Goal: Transaction & Acquisition: Purchase product/service

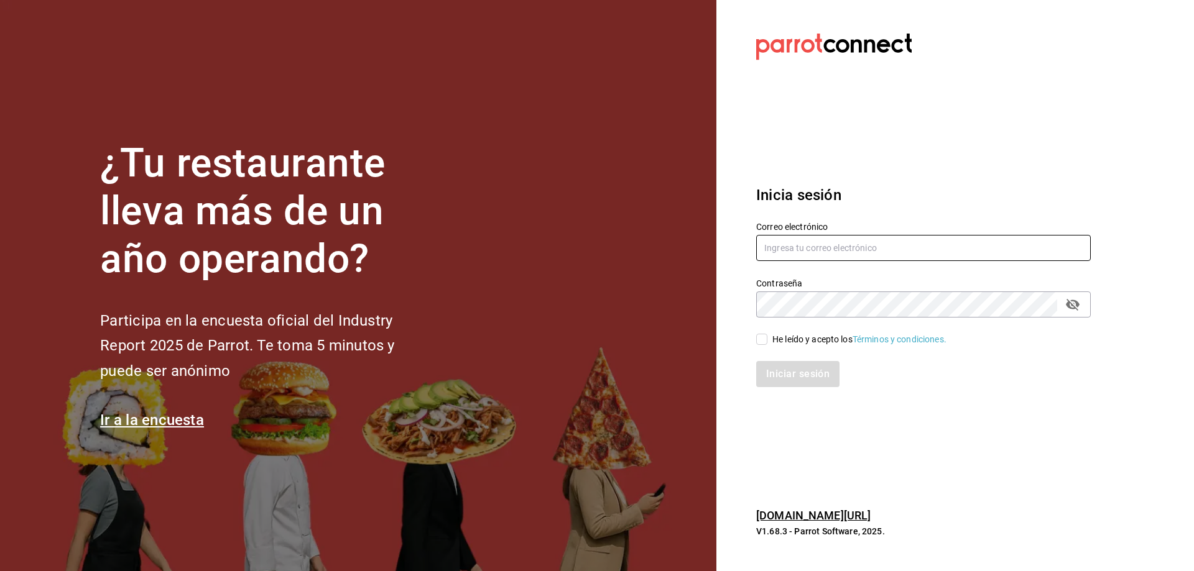
click at [875, 248] on input "text" at bounding box center [923, 248] width 335 height 26
type input "oscar_ahuilar.93@hotmail.com"
click at [762, 338] on input "He leído y acepto los Términos y condiciones." at bounding box center [761, 339] width 11 height 11
checkbox input "true"
click at [780, 368] on button "Iniciar sesión" at bounding box center [798, 374] width 85 height 26
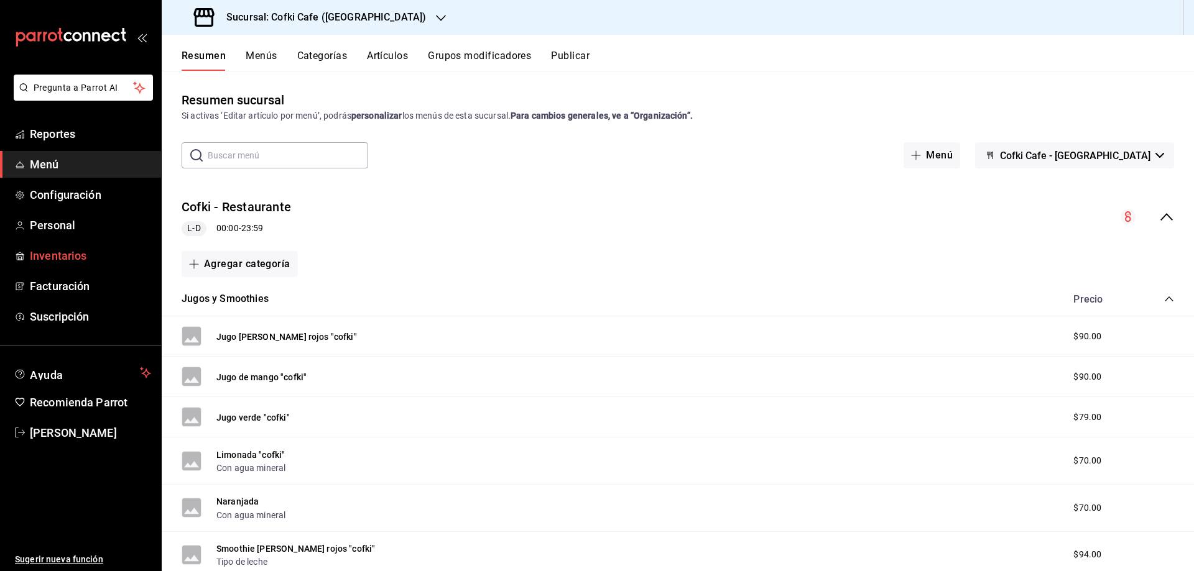
click at [86, 244] on link "Inventarios" at bounding box center [80, 255] width 161 height 27
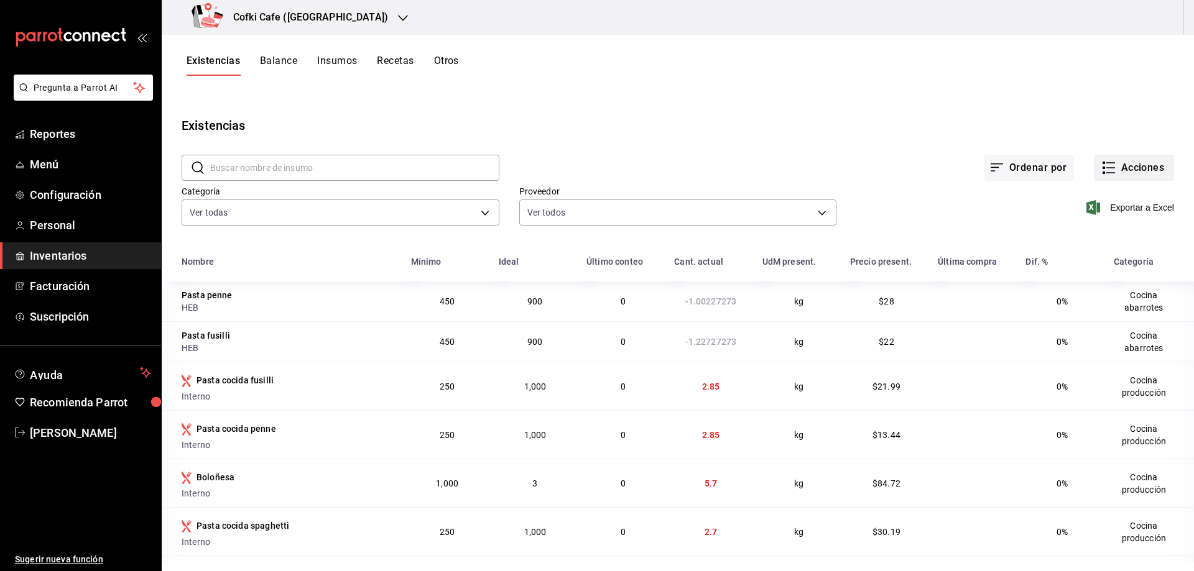
click at [1107, 175] on button "Acciones" at bounding box center [1134, 168] width 80 height 26
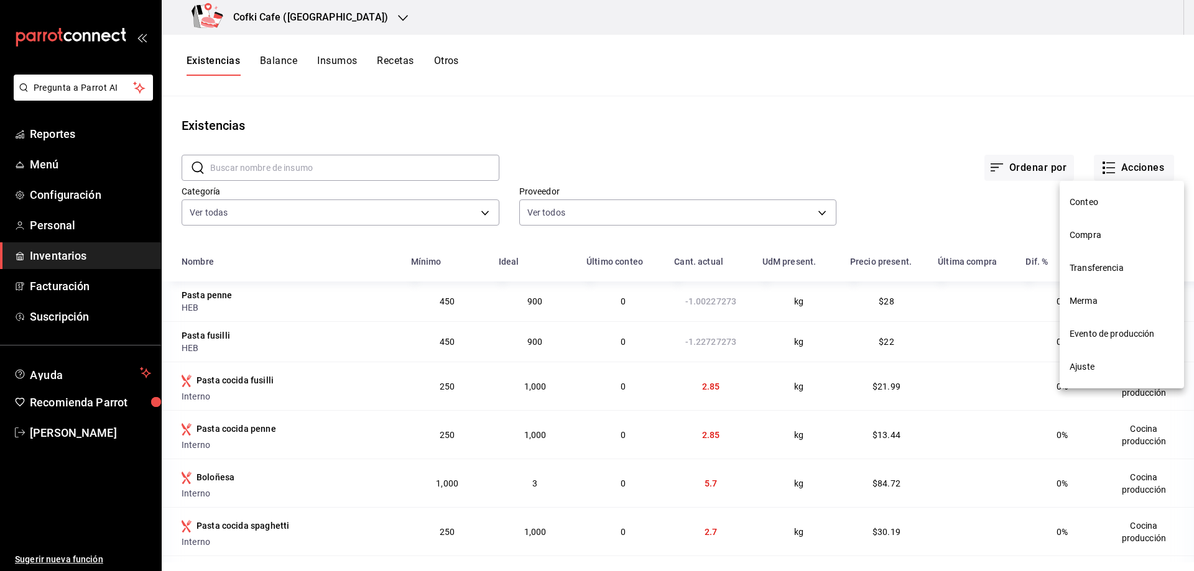
click at [1105, 239] on span "Compra" at bounding box center [1121, 235] width 104 height 13
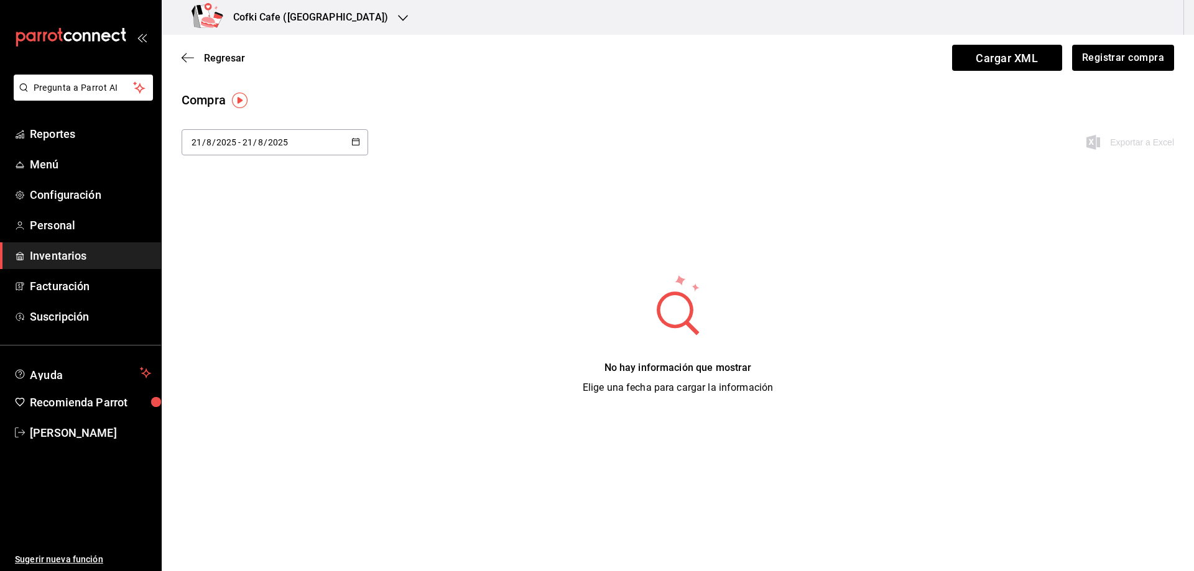
click at [335, 14] on div "Cofki Cafe (La Aurora)" at bounding box center [292, 17] width 241 height 35
click at [279, 77] on span "Cofki Kid-Friendly Café (MTY)" at bounding box center [229, 81] width 115 height 13
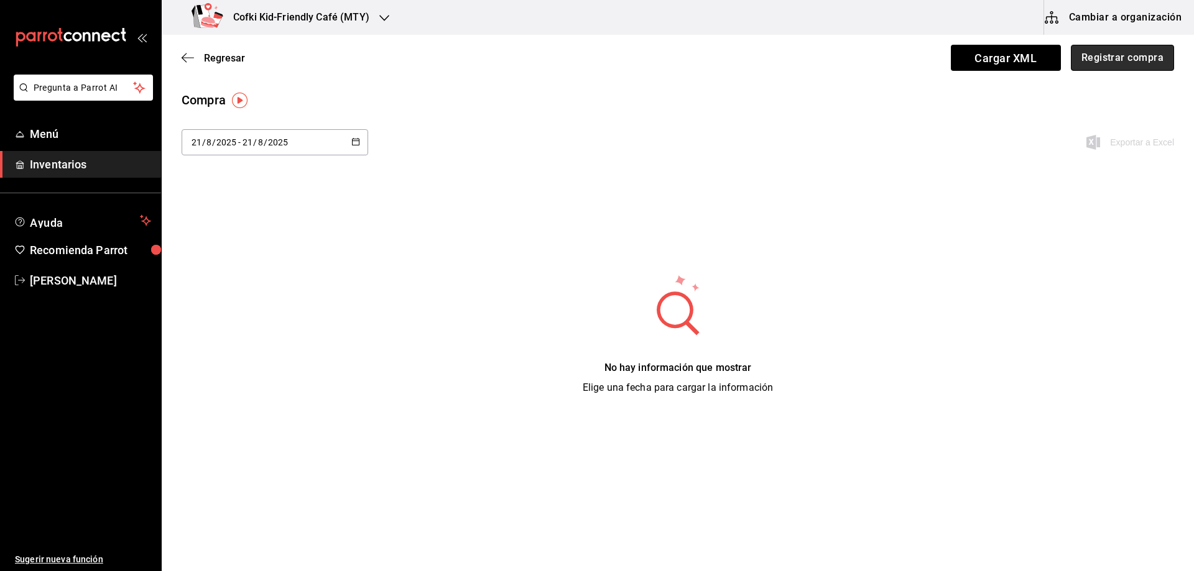
click at [1115, 65] on button "Registrar compra" at bounding box center [1122, 58] width 103 height 26
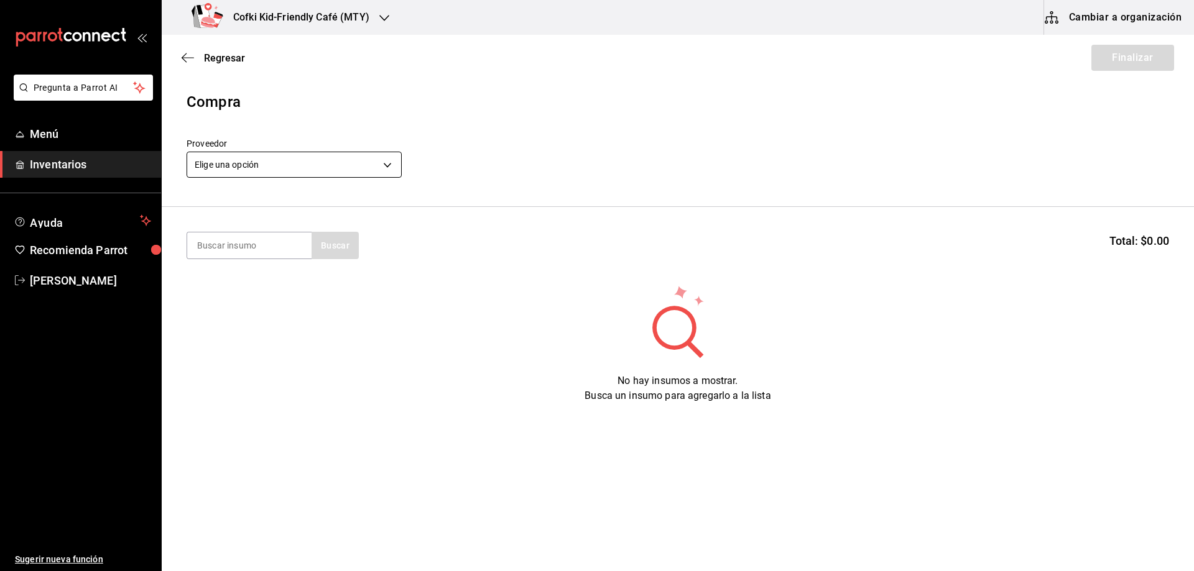
click at [248, 165] on body "Pregunta a Parrot AI Menú Inventarios Ayuda Recomienda Parrot [PERSON_NAME] Sug…" at bounding box center [597, 250] width 1194 height 501
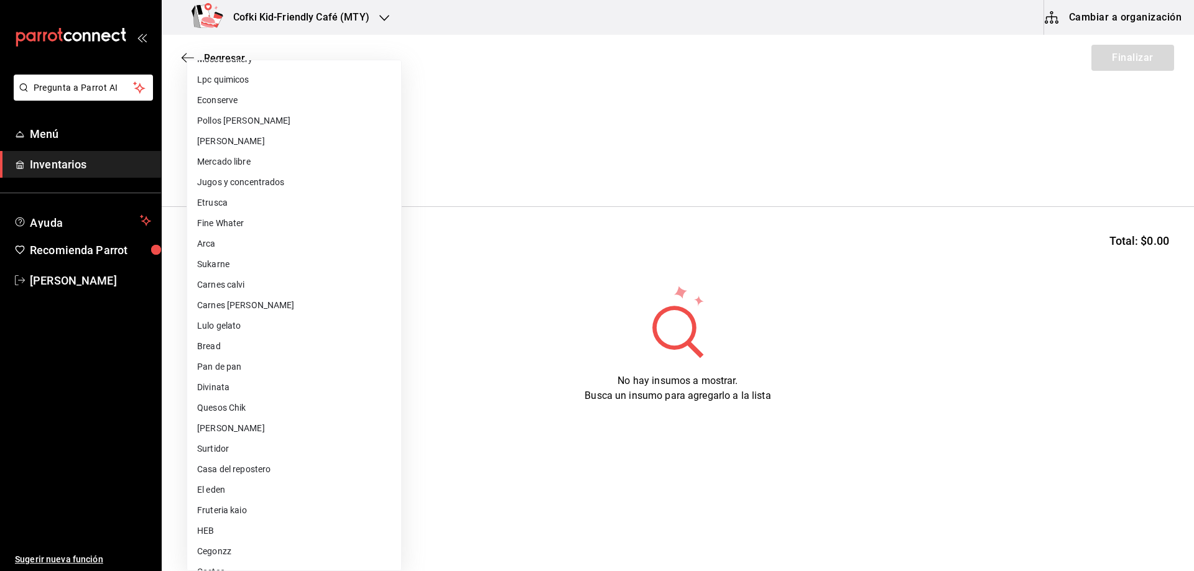
scroll to position [74, 0]
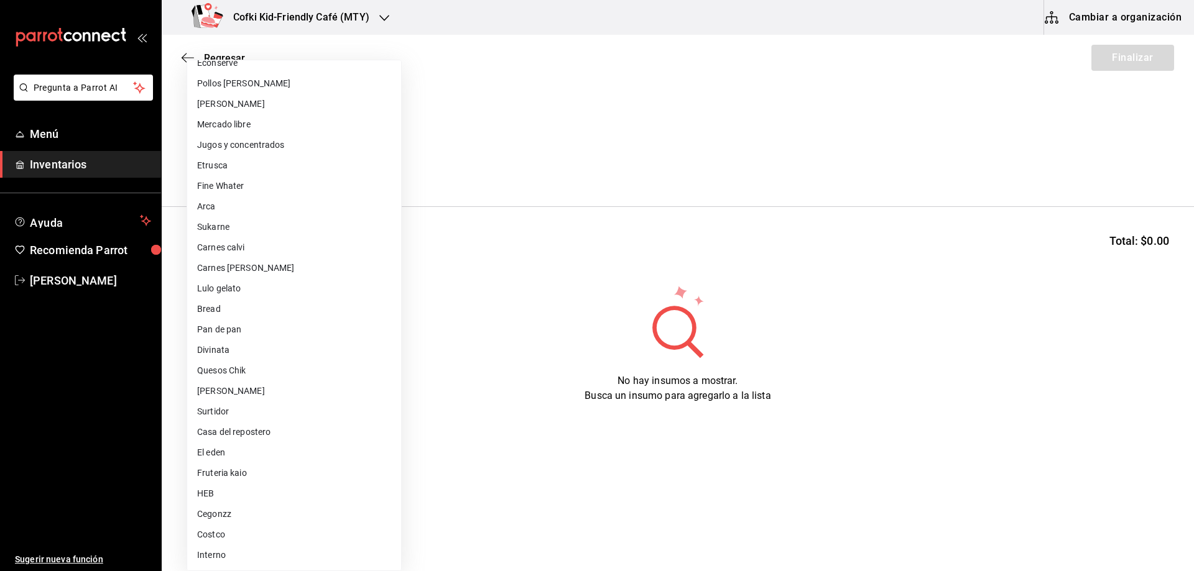
click at [254, 471] on li "Fruteria kaio" at bounding box center [294, 473] width 214 height 21
type input "9879f438-935c-4600-9fdc-ceea3fe8ffa7"
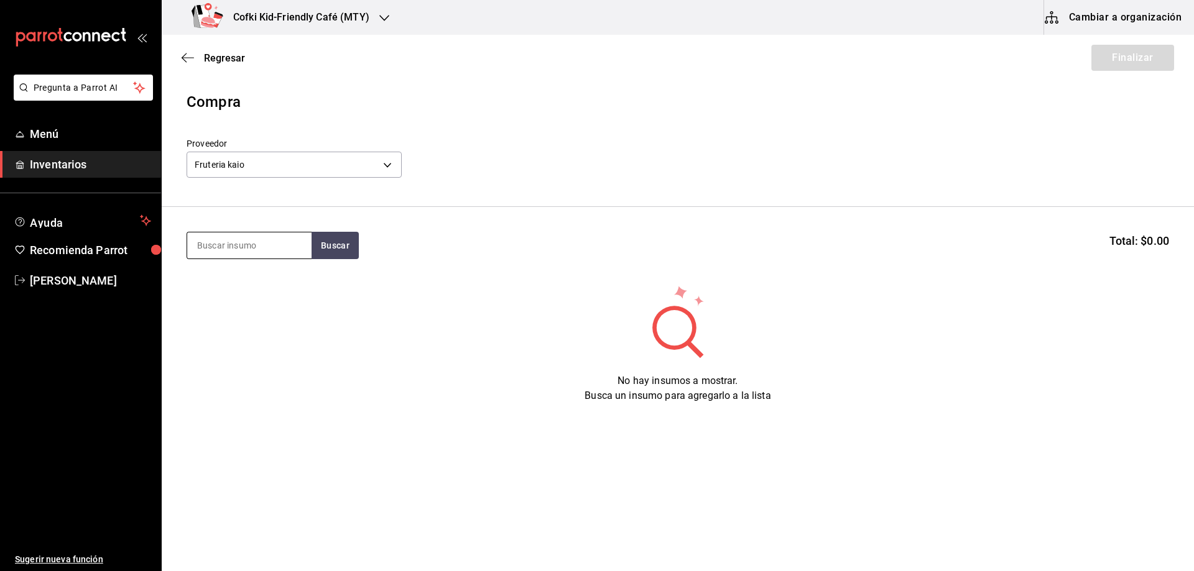
click at [229, 247] on input at bounding box center [249, 246] width 124 height 26
click at [357, 247] on button "Buscar" at bounding box center [335, 245] width 47 height 27
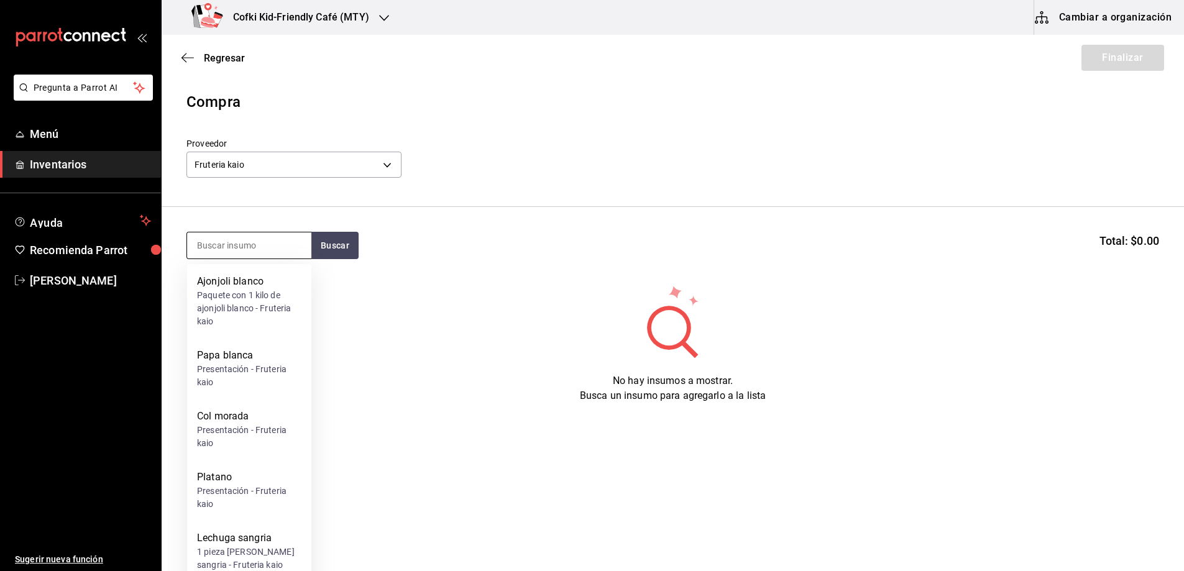
click at [257, 239] on input at bounding box center [249, 246] width 124 height 26
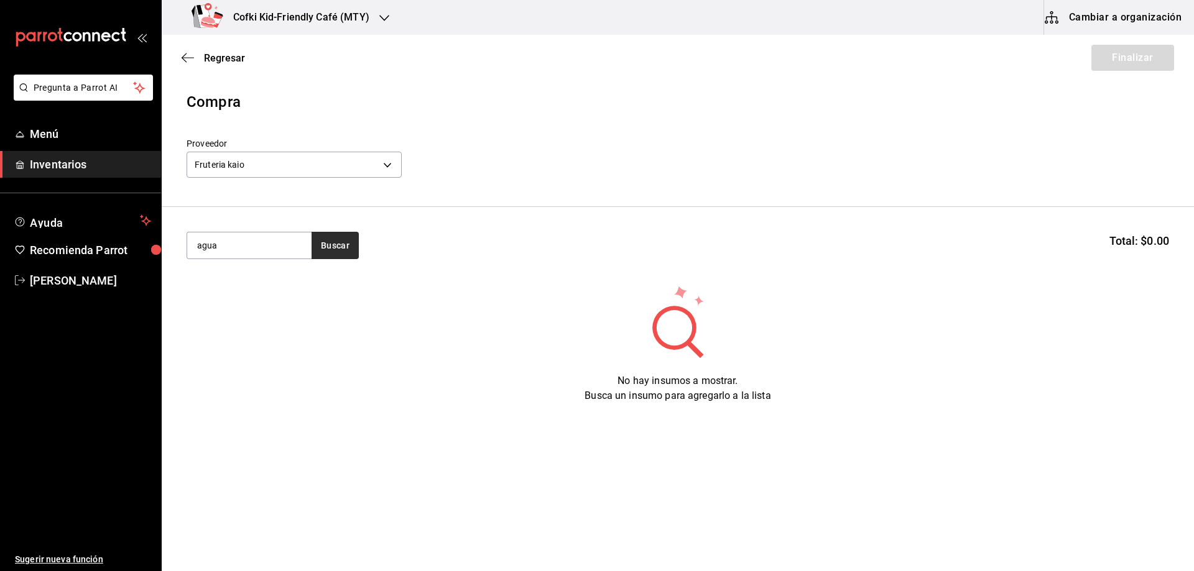
type input "agua"
click at [344, 238] on button "Buscar" at bounding box center [335, 245] width 47 height 27
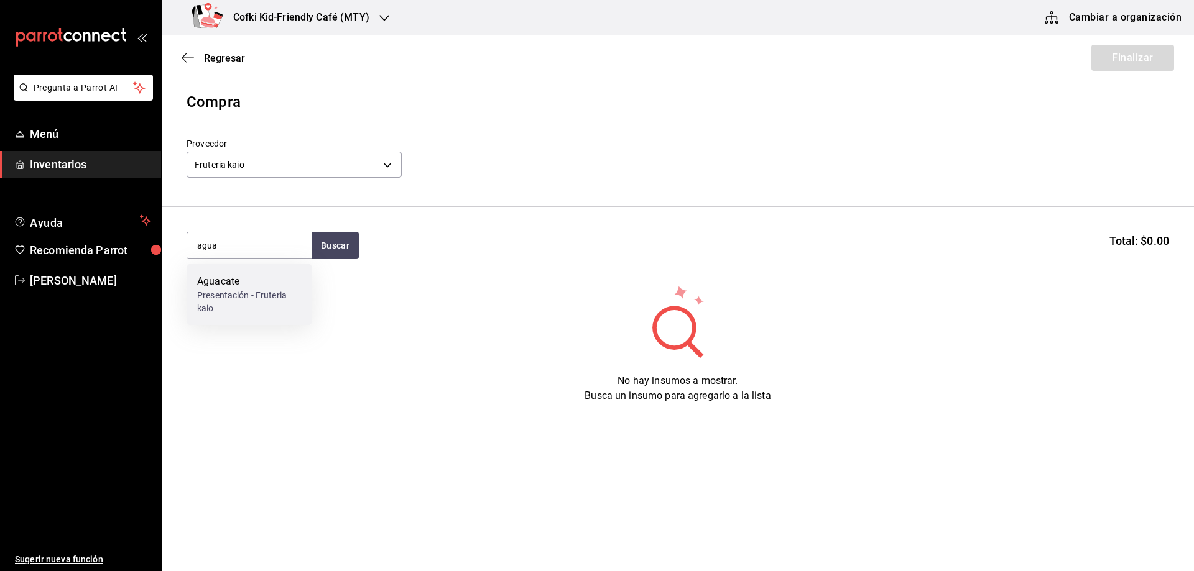
click at [287, 295] on div "Presentación - Fruteria kaio" at bounding box center [249, 302] width 104 height 26
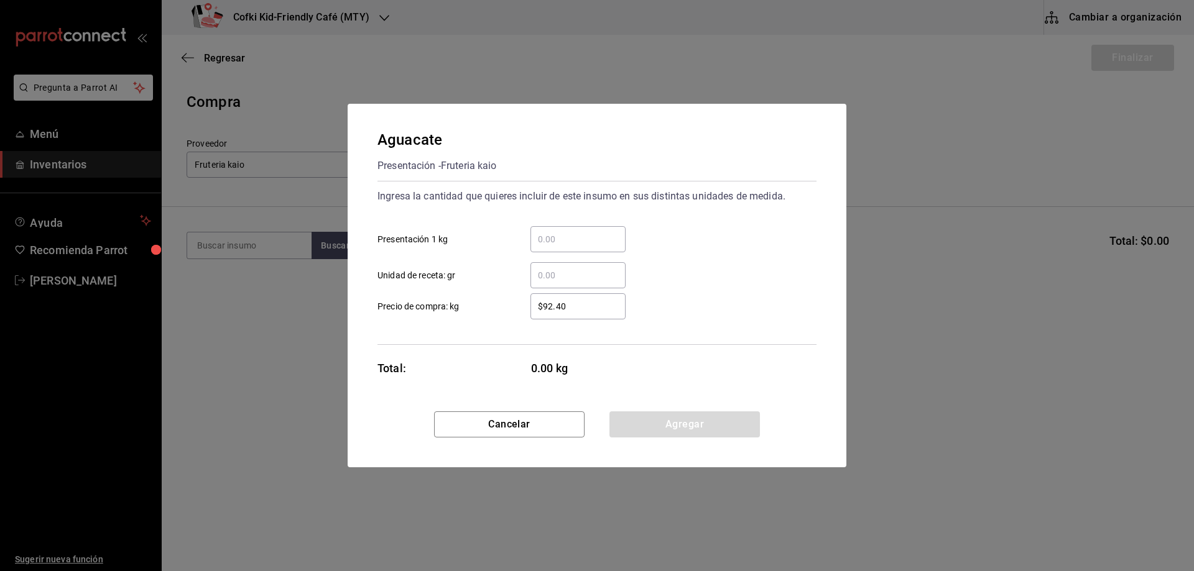
click at [550, 244] on input "​ Presentación 1 kg" at bounding box center [577, 239] width 95 height 15
type input "3.1"
drag, startPoint x: 607, startPoint y: 290, endPoint x: 583, endPoint y: 300, distance: 25.9
click at [607, 290] on div "$92.40 ​ Precio de compra: kg" at bounding box center [591, 302] width 449 height 36
drag, startPoint x: 581, startPoint y: 301, endPoint x: 455, endPoint y: 378, distance: 147.9
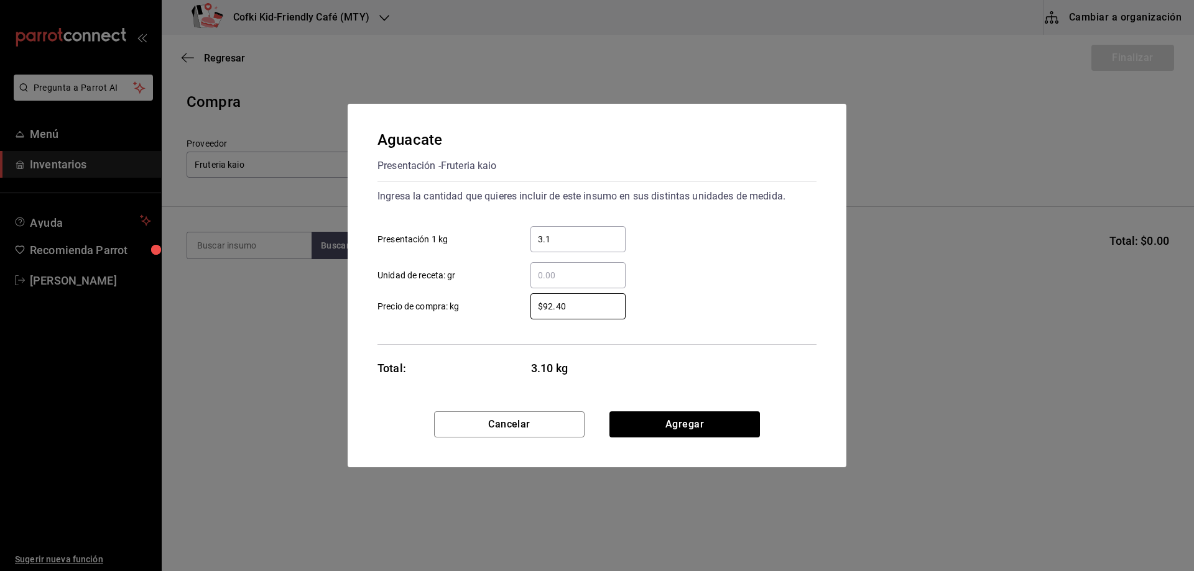
click at [492, 318] on label "$92.40 ​ Precio de compra: kg" at bounding box center [501, 306] width 248 height 26
type input "$87"
click at [703, 427] on button "Agregar" at bounding box center [684, 425] width 150 height 26
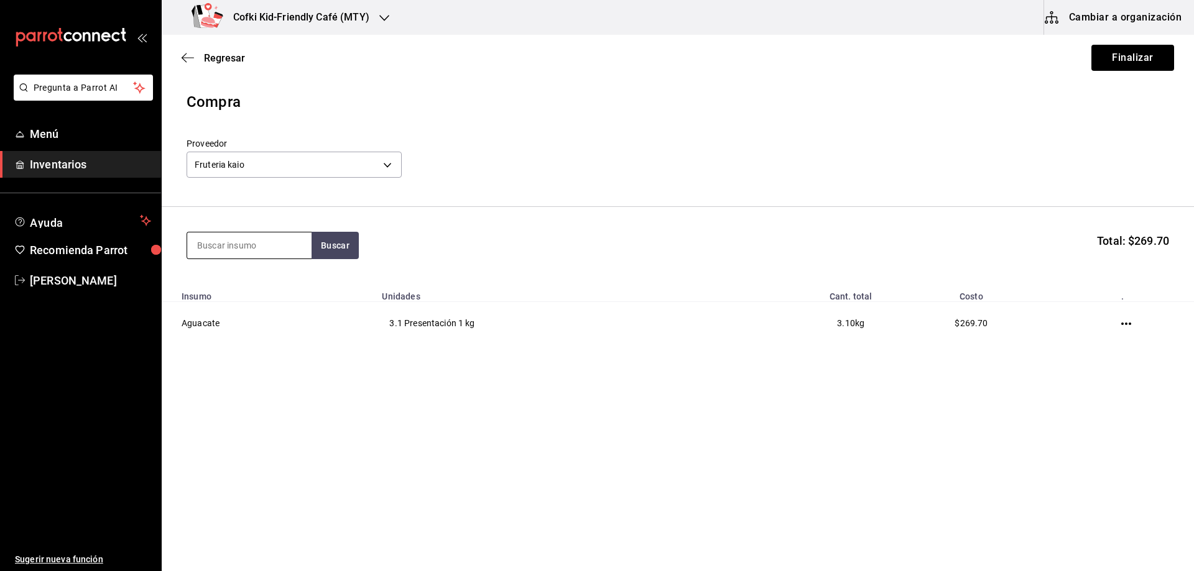
click at [240, 240] on input at bounding box center [249, 246] width 124 height 26
type input "arugu"
click at [349, 241] on button "Buscar" at bounding box center [335, 245] width 47 height 27
click at [266, 294] on div "Domo con 142 gramos con arugula - Fruteria kaio" at bounding box center [249, 302] width 104 height 26
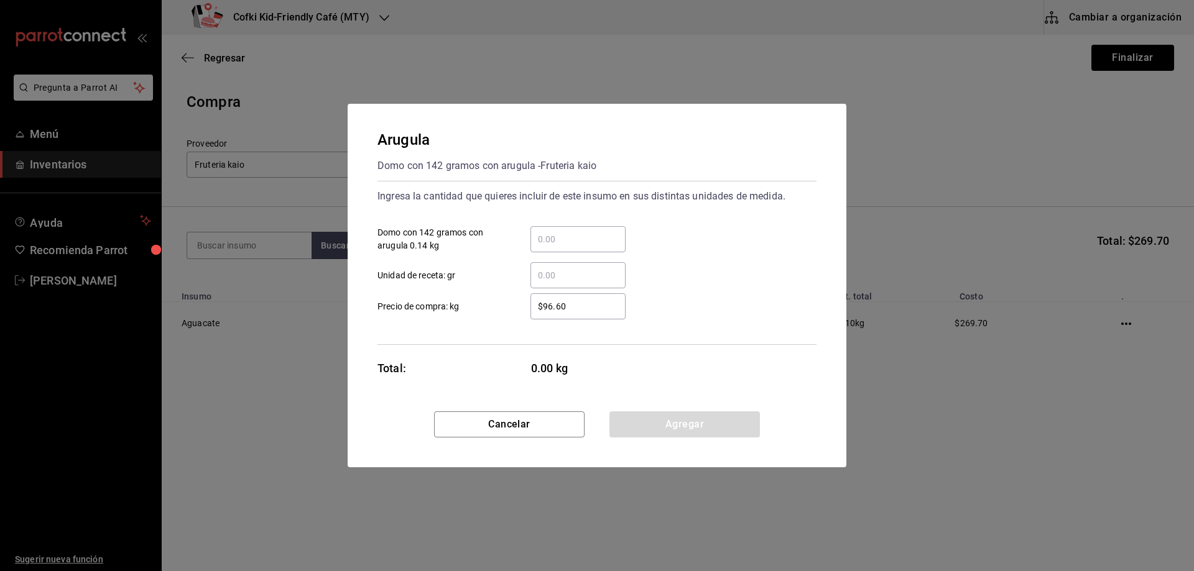
click at [565, 237] on input "​ Domo con 142 gramos con arugula 0.14 kg" at bounding box center [577, 239] width 95 height 15
type input "2"
click at [522, 310] on div "$96.60 ​" at bounding box center [567, 306] width 115 height 26
click at [530, 310] on input "$96.60" at bounding box center [577, 306] width 95 height 15
drag, startPoint x: 570, startPoint y: 307, endPoint x: 415, endPoint y: 302, distance: 155.5
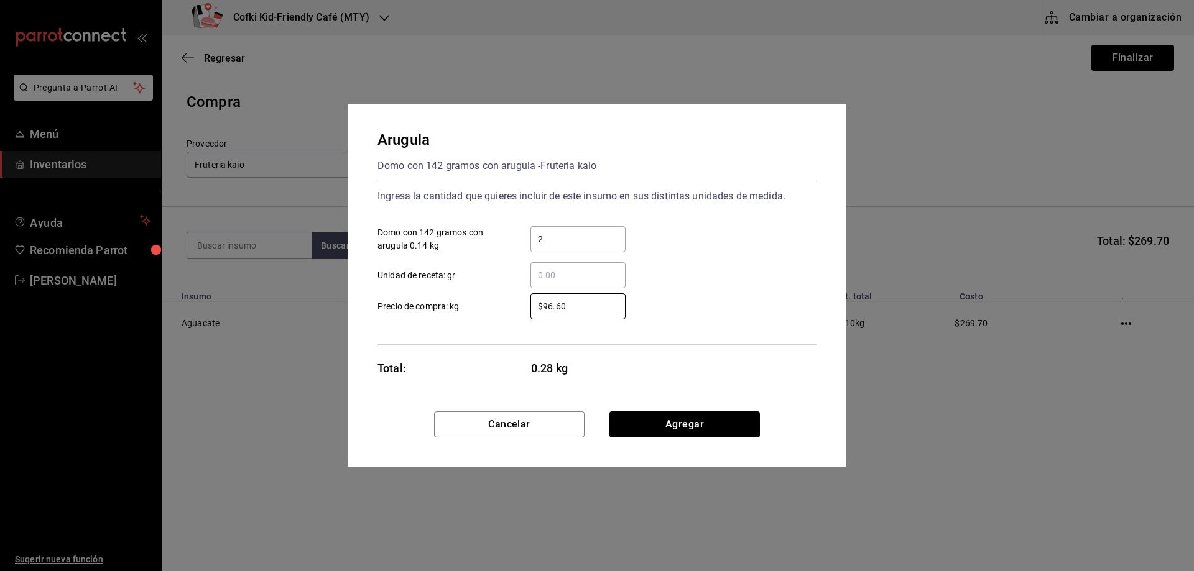
click at [415, 302] on label "$96.60 ​ Precio de compra: kg" at bounding box center [501, 306] width 248 height 26
type input "$98"
click at [672, 421] on button "Agregar" at bounding box center [684, 425] width 150 height 26
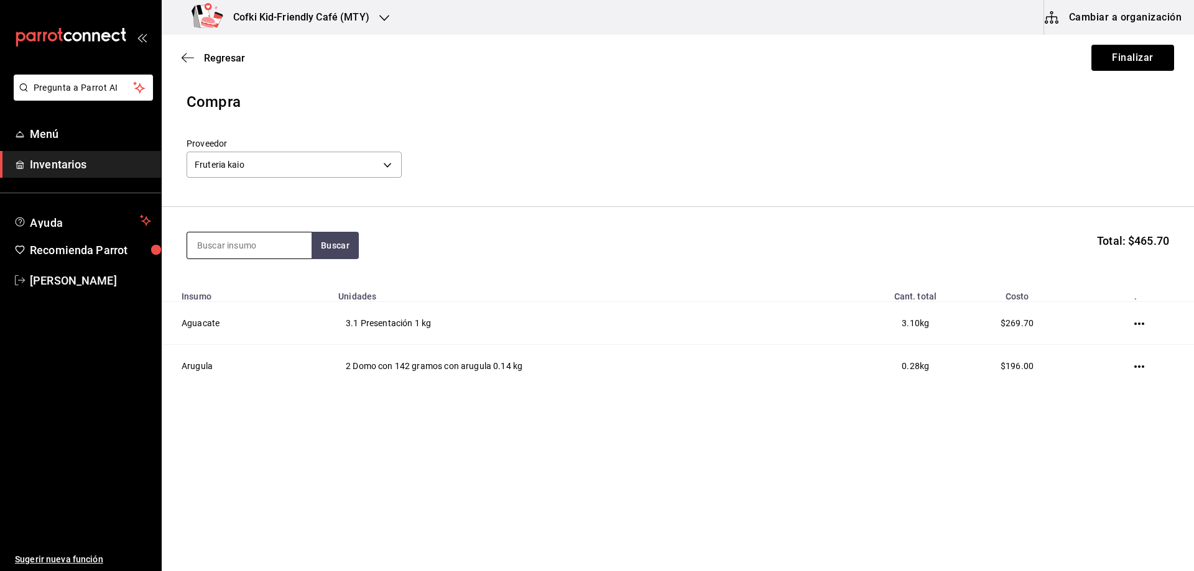
click at [219, 247] on input at bounding box center [249, 246] width 124 height 26
click at [339, 246] on button "Buscar" at bounding box center [335, 245] width 47 height 27
click at [281, 256] on input "cilat" at bounding box center [249, 246] width 124 height 26
type input "cila"
click at [313, 251] on button "Buscar" at bounding box center [335, 245] width 47 height 27
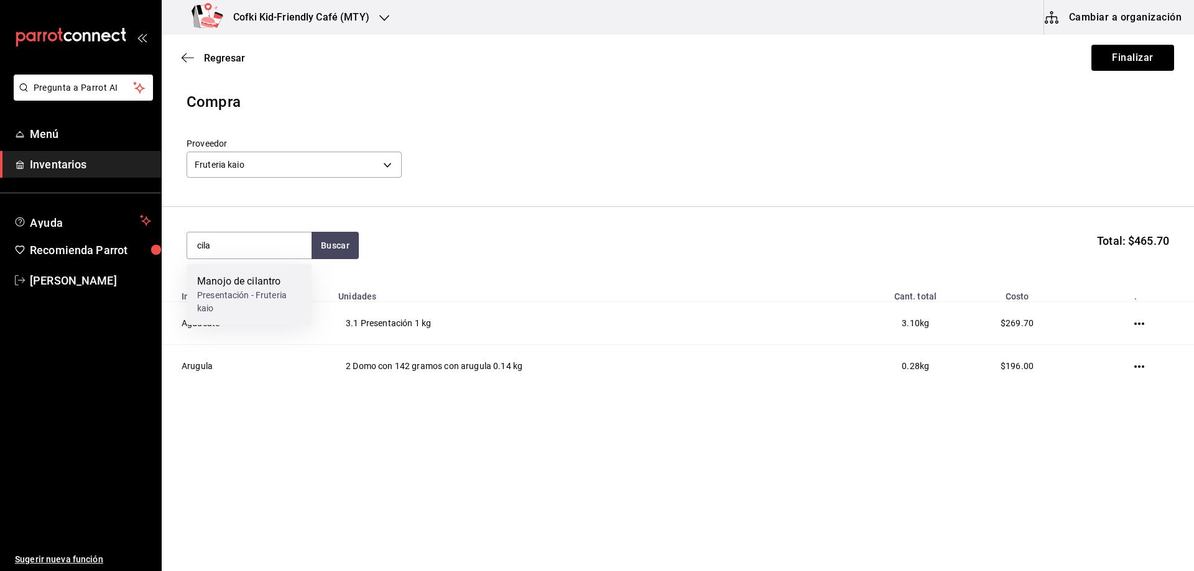
click at [267, 279] on div "Manojo de cilantro" at bounding box center [249, 281] width 104 height 15
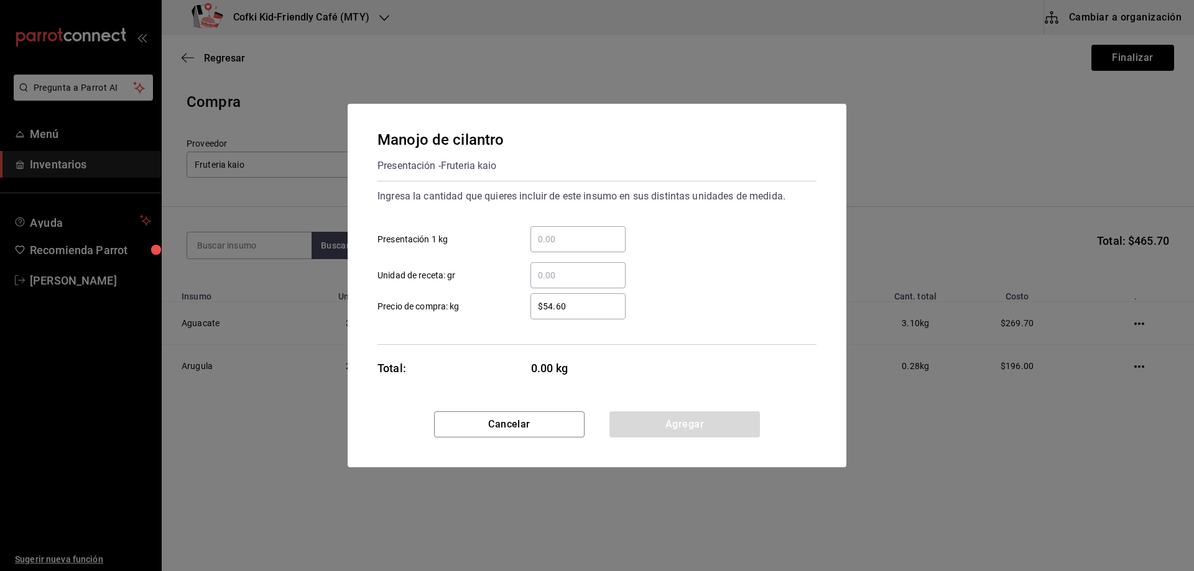
click at [575, 239] on input "​ Presentación 1 kg" at bounding box center [577, 239] width 95 height 15
type input "0.71"
drag, startPoint x: 585, startPoint y: 305, endPoint x: 411, endPoint y: 291, distance: 174.6
click at [411, 291] on div "$54.60 ​ Precio de compra: kg" at bounding box center [591, 302] width 449 height 36
type input "$46"
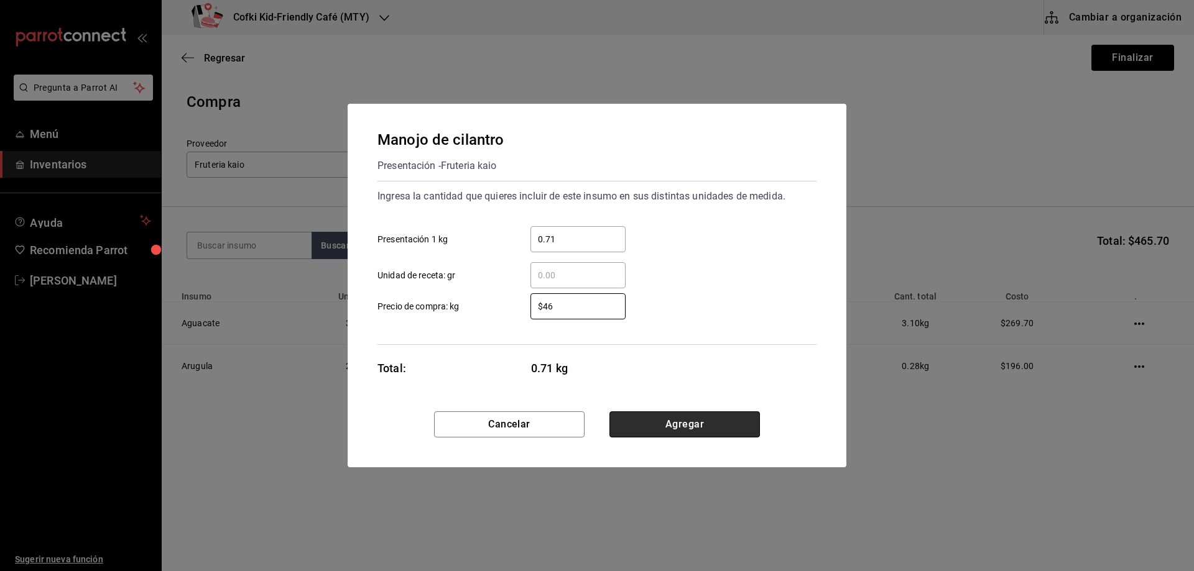
click at [659, 419] on button "Agregar" at bounding box center [684, 425] width 150 height 26
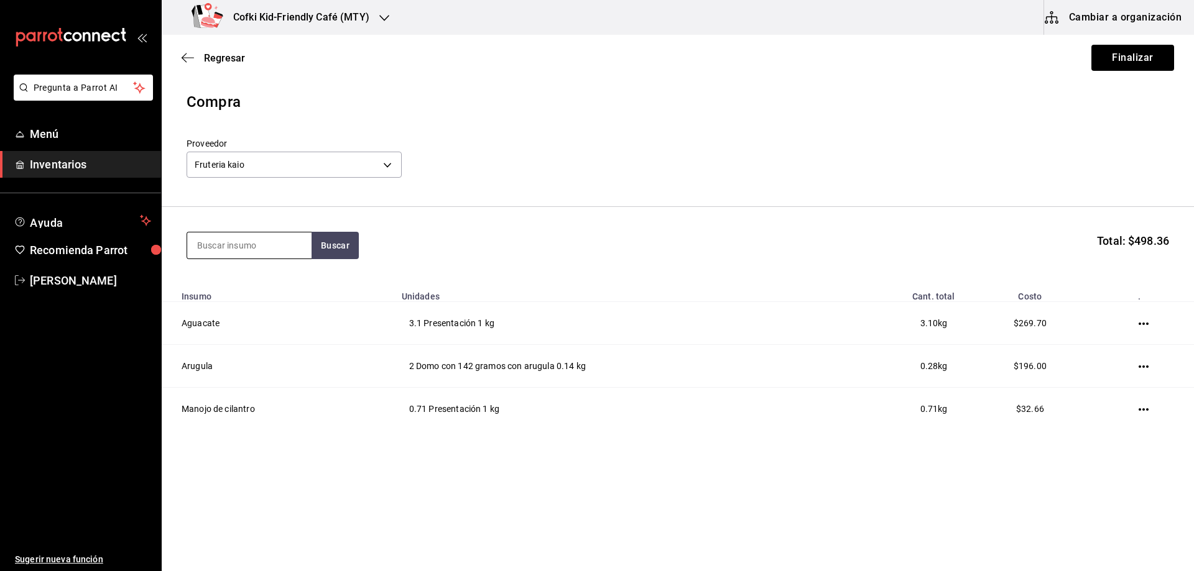
click at [225, 245] on input at bounding box center [249, 246] width 124 height 26
type input "plata"
click at [319, 251] on button "Buscar" at bounding box center [335, 245] width 47 height 27
click at [297, 269] on div "Platano Presentación - Fruteria kaio" at bounding box center [249, 294] width 124 height 61
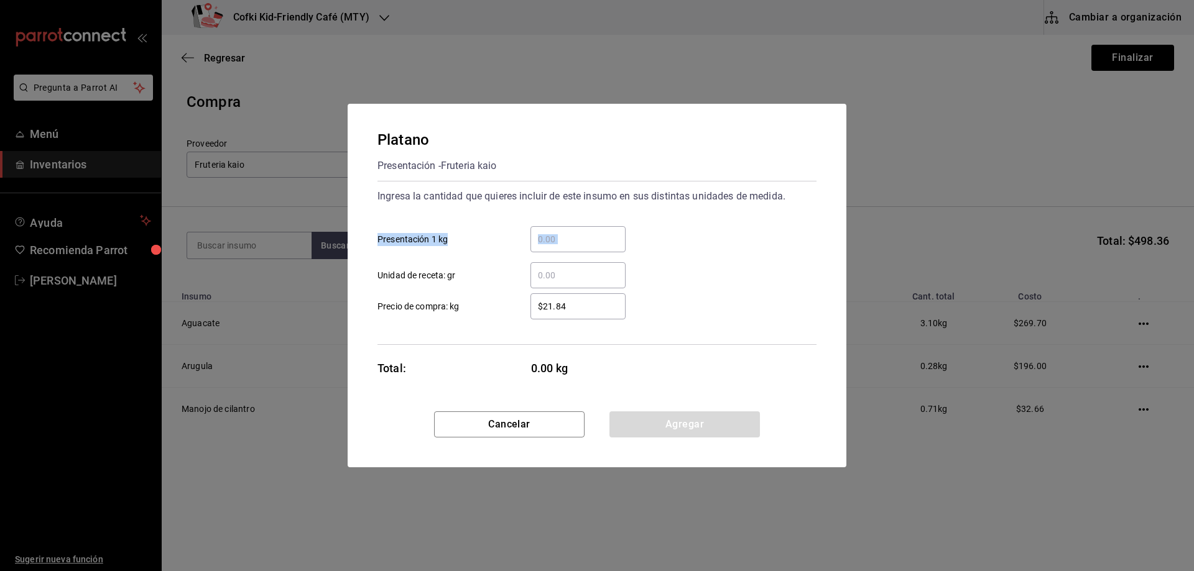
click at [558, 251] on div "​ Presentación 1 kg ​ Unidad de receta: gr" at bounding box center [591, 252] width 449 height 72
click at [556, 244] on input "​ Presentación 1 kg" at bounding box center [577, 239] width 95 height 15
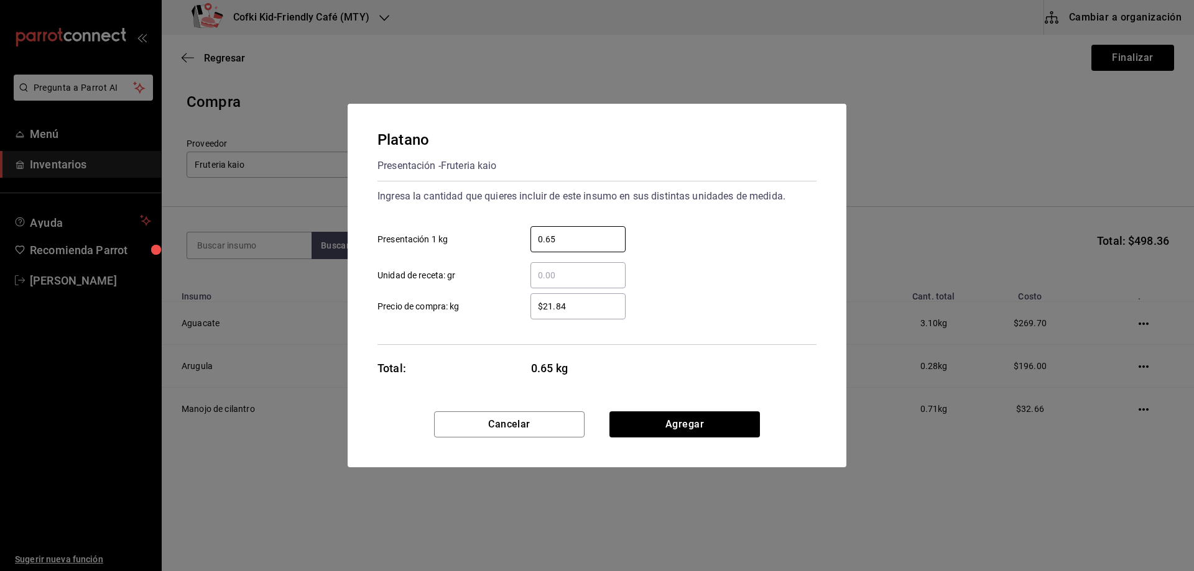
type input "0.65"
drag, startPoint x: 587, startPoint y: 308, endPoint x: 391, endPoint y: 279, distance: 198.1
click at [426, 297] on label "$21.84 ​ Precio de compra: kg" at bounding box center [501, 306] width 248 height 26
type input "$24"
click at [468, 297] on div "$24 ​ Precio de compra: kg" at bounding box center [591, 302] width 449 height 36
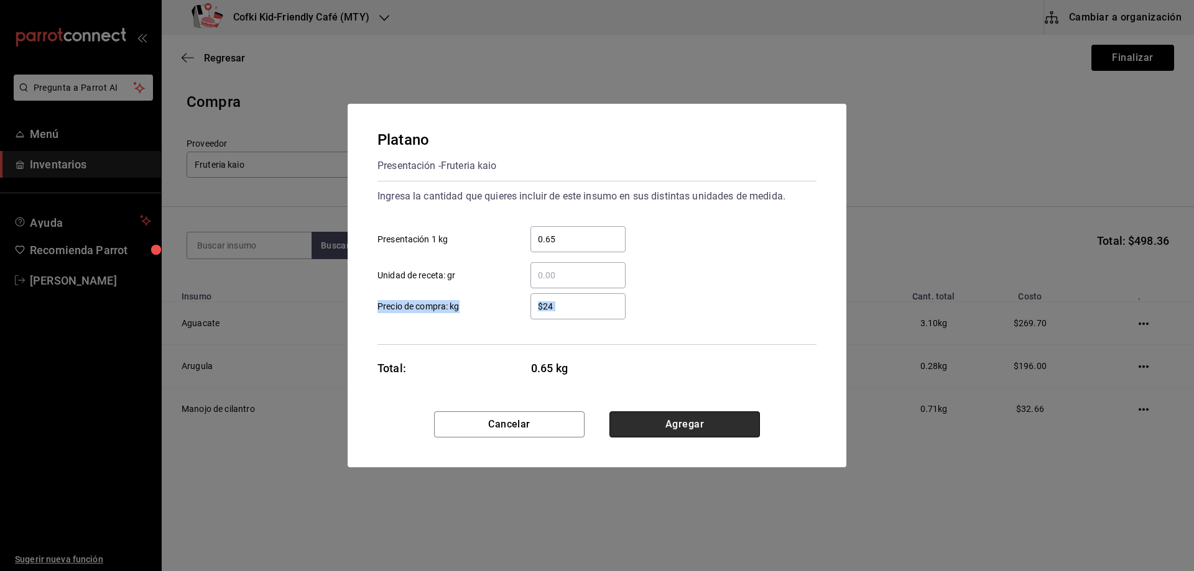
click at [650, 422] on button "Agregar" at bounding box center [684, 425] width 150 height 26
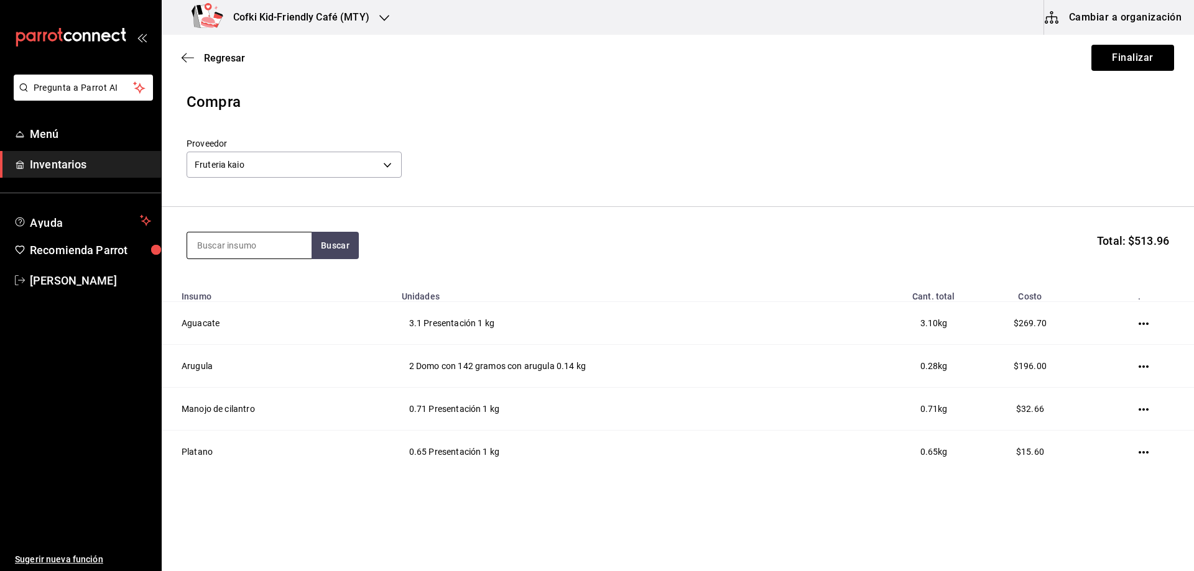
click at [256, 249] on input at bounding box center [249, 246] width 124 height 26
click at [253, 242] on input at bounding box center [249, 246] width 124 height 26
type input "jicama"
click at [348, 251] on button "Buscar" at bounding box center [335, 245] width 47 height 27
click at [310, 277] on div "Jicama Presentación - Fruteria kaio" at bounding box center [249, 294] width 124 height 61
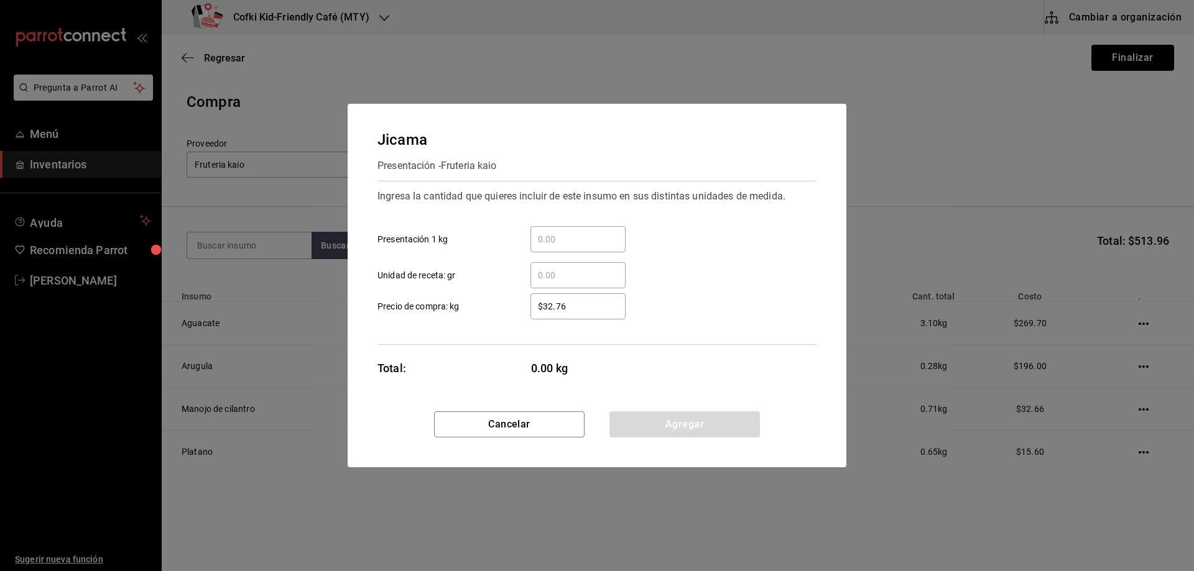
click at [573, 249] on div "​" at bounding box center [577, 239] width 95 height 26
click at [573, 247] on input "​ Presentación 1 kg" at bounding box center [577, 239] width 95 height 15
type input "1.16"
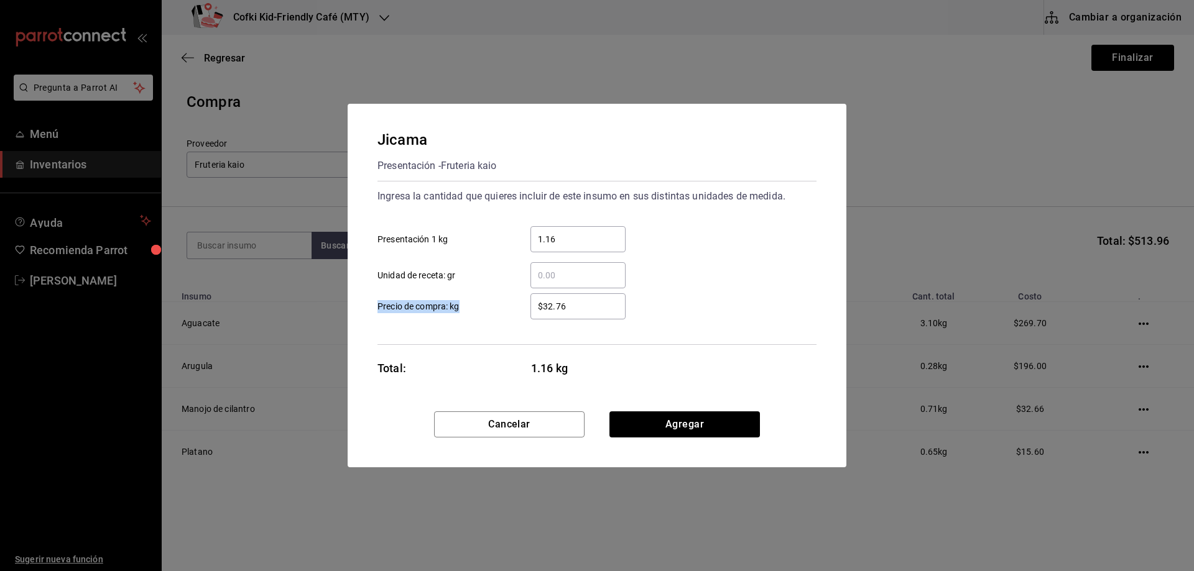
drag, startPoint x: 586, startPoint y: 313, endPoint x: 466, endPoint y: 310, distance: 120.7
click at [469, 310] on label "$32.76 ​ Precio de compra: kg" at bounding box center [501, 306] width 248 height 26
click at [582, 302] on input "$32.76" at bounding box center [577, 306] width 95 height 15
click at [582, 303] on input "$32.76" at bounding box center [577, 306] width 95 height 15
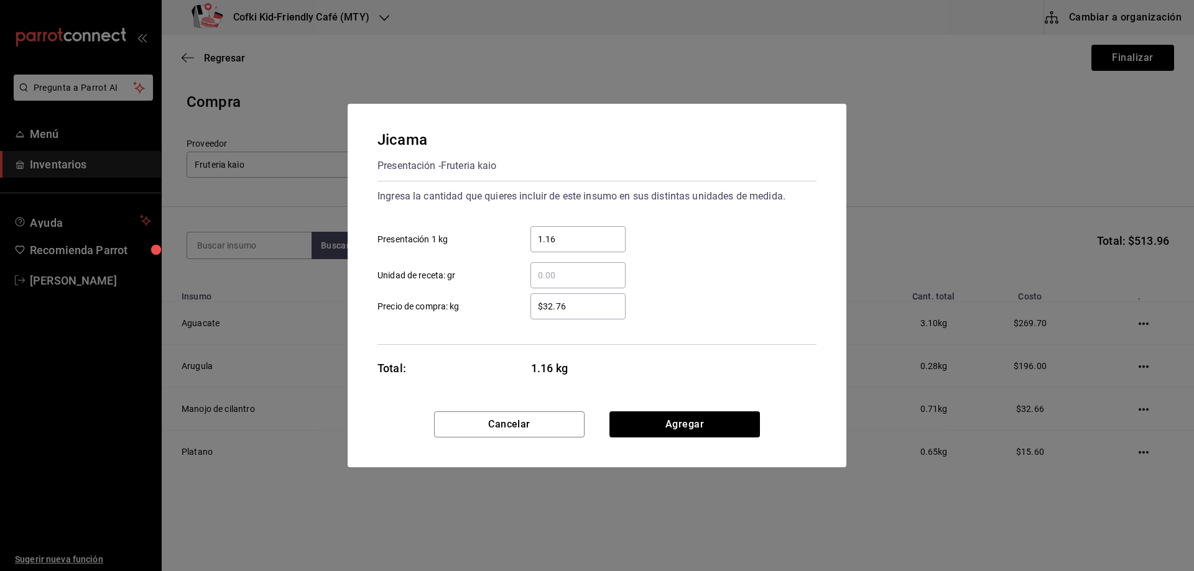
click at [582, 303] on input "$32.76" at bounding box center [577, 306] width 95 height 15
type input "$25"
click at [691, 419] on button "Agregar" at bounding box center [684, 425] width 150 height 26
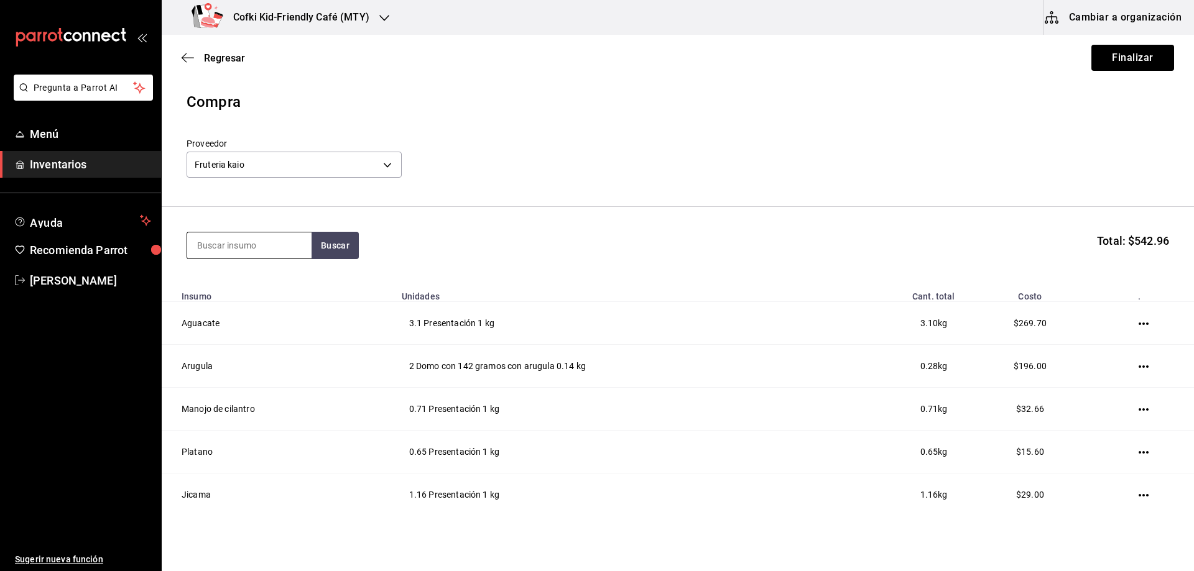
click at [279, 247] on input at bounding box center [249, 246] width 124 height 26
type input "repo"
click at [320, 247] on button "Buscar" at bounding box center [335, 245] width 47 height 27
drag, startPoint x: 236, startPoint y: 246, endPoint x: 183, endPoint y: 246, distance: 52.2
click at [195, 246] on input "repo" at bounding box center [249, 246] width 124 height 26
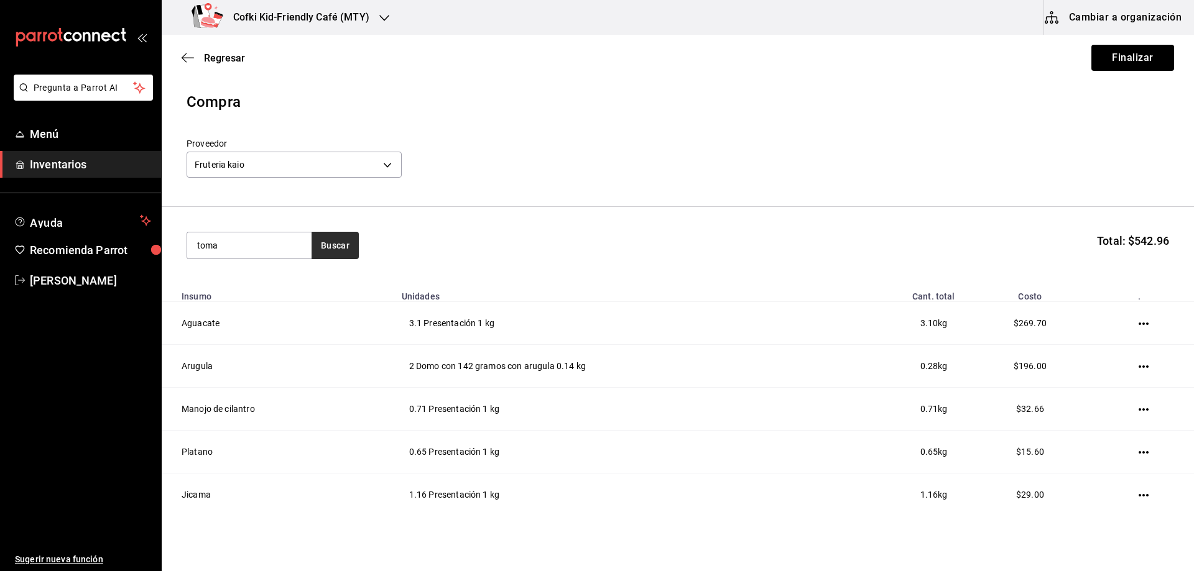
type input "toma"
click at [321, 243] on button "Buscar" at bounding box center [335, 245] width 47 height 27
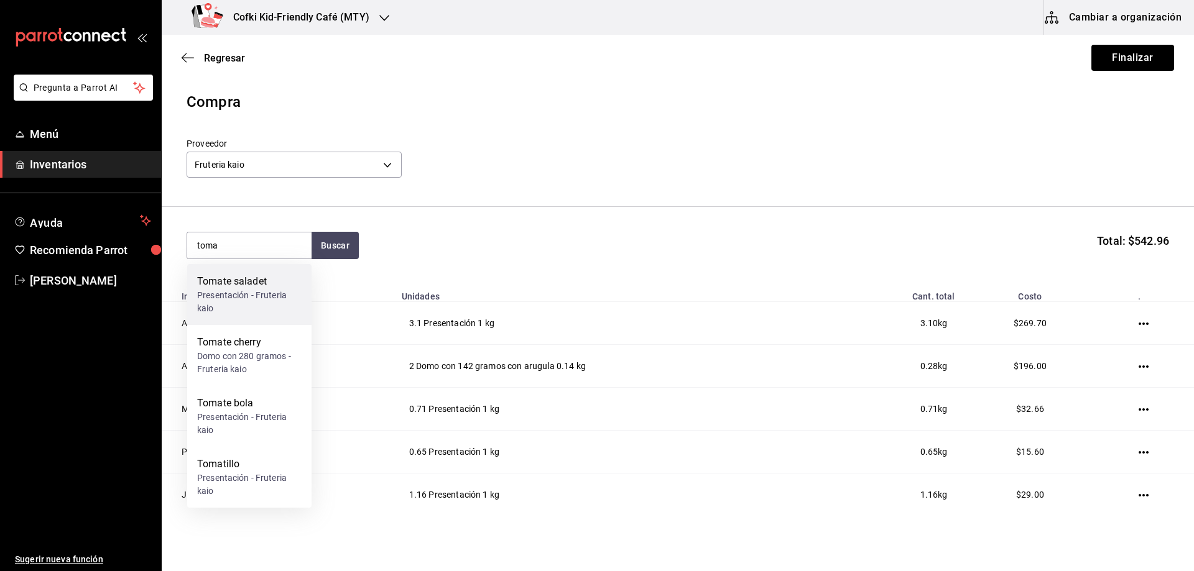
click at [236, 270] on div "Tomate saladet Presentación - Fruteria kaio" at bounding box center [249, 294] width 124 height 61
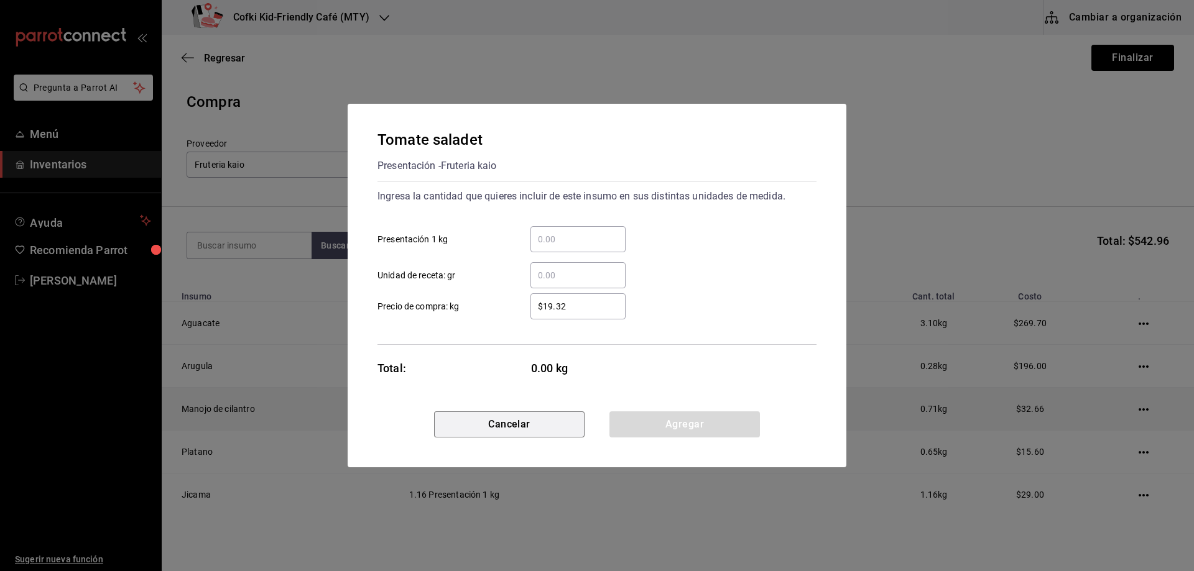
drag, startPoint x: 529, startPoint y: 426, endPoint x: 509, endPoint y: 415, distance: 22.5
click at [529, 426] on button "Cancelar" at bounding box center [509, 425] width 150 height 26
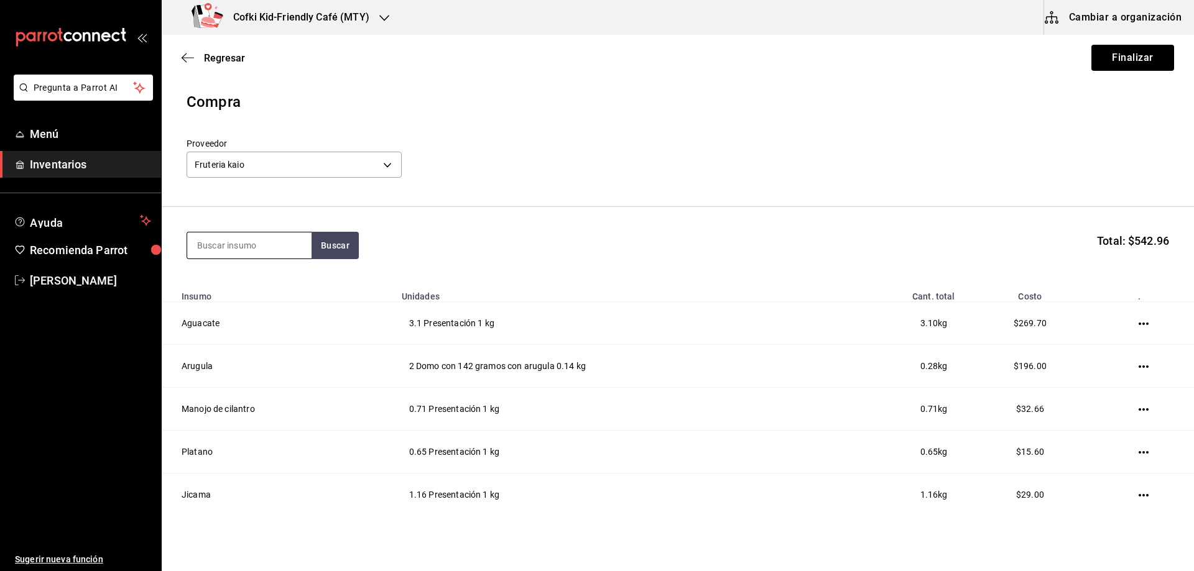
click at [288, 241] on input at bounding box center [249, 246] width 124 height 26
type input "tomat"
click at [332, 242] on button "Buscar" at bounding box center [335, 245] width 47 height 27
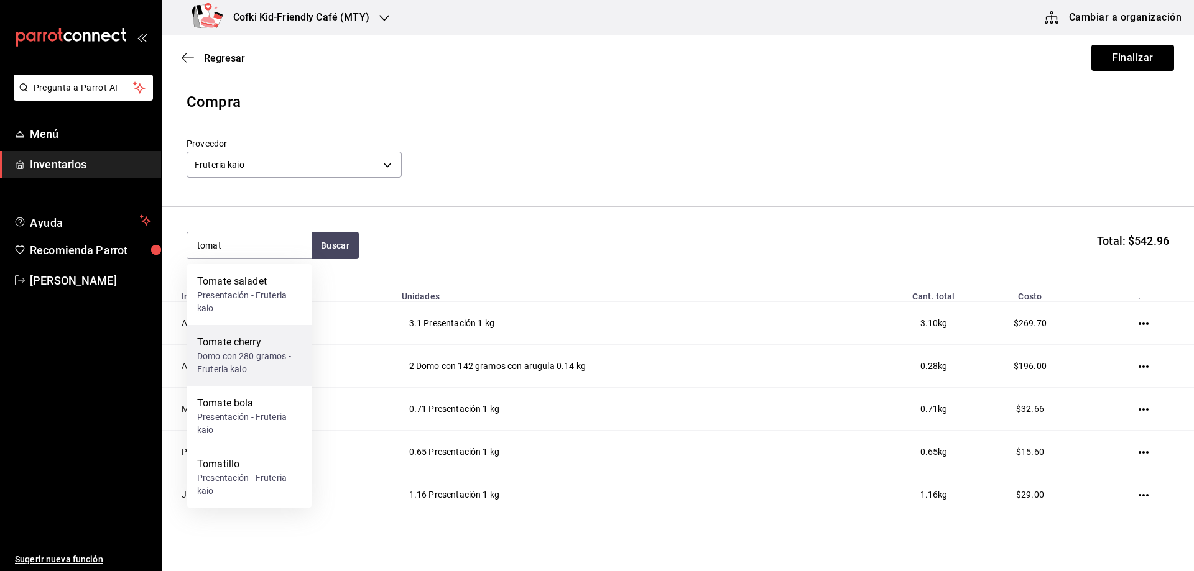
click at [250, 351] on div "Domo con 280 gramos - Fruteria kaio" at bounding box center [249, 363] width 104 height 26
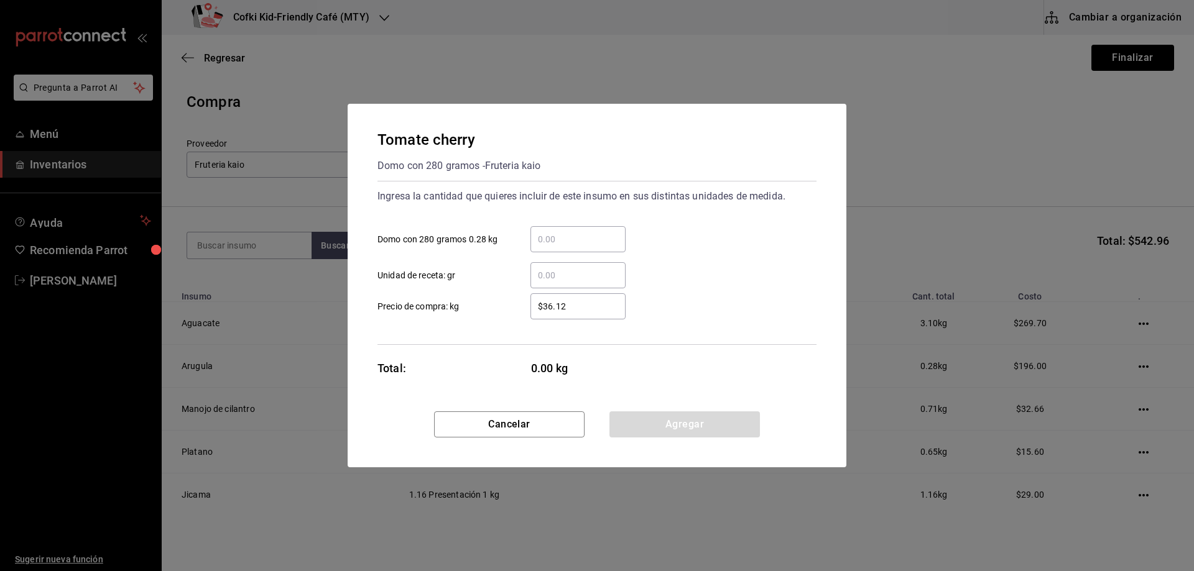
click at [554, 234] on input "​ Domo con 280 gramos 0.28 kg" at bounding box center [577, 239] width 95 height 15
type input "2"
click at [554, 316] on div "$36.12 ​" at bounding box center [577, 306] width 95 height 26
click at [554, 314] on input "$36.12" at bounding box center [577, 306] width 95 height 15
drag, startPoint x: 579, startPoint y: 305, endPoint x: 400, endPoint y: 295, distance: 179.4
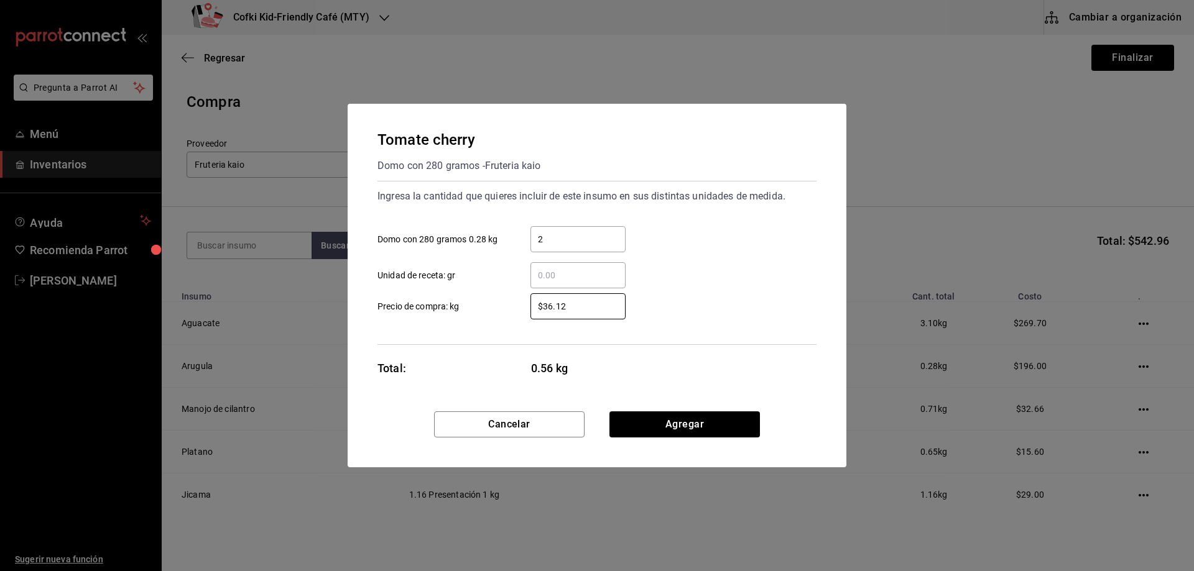
click at [405, 298] on label "$36.12 ​ Precio de compra: kg" at bounding box center [501, 306] width 248 height 26
type input "$35"
click at [464, 356] on div "Tomate cherry Domo con 280 gramos - Fruteria kaio Ingresa la cantidad que quier…" at bounding box center [597, 258] width 499 height 308
click at [683, 423] on button "Agregar" at bounding box center [684, 425] width 150 height 26
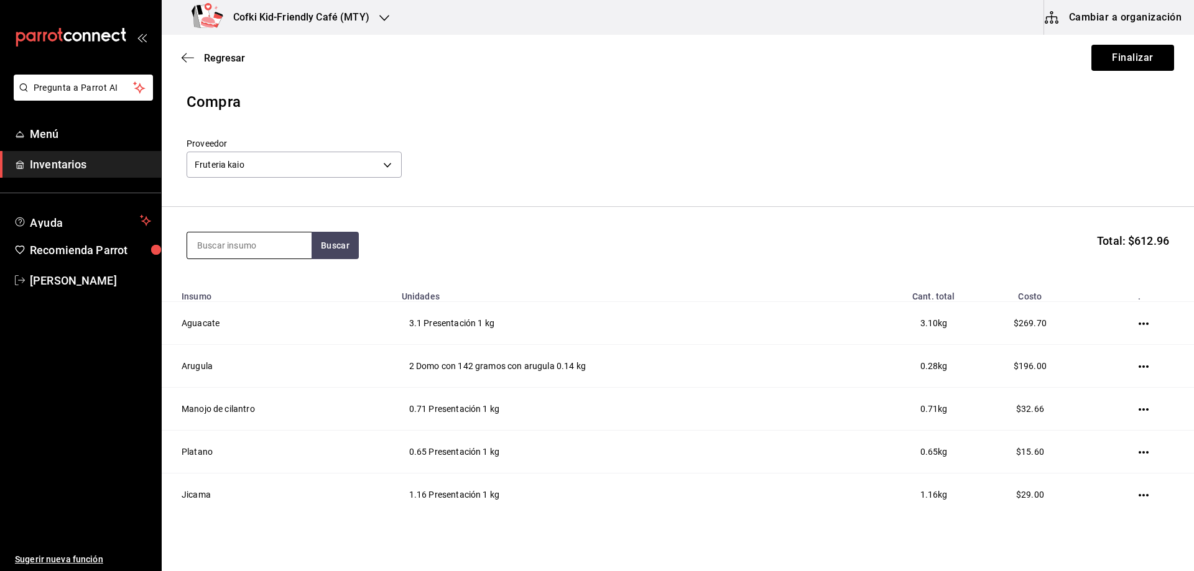
click at [251, 251] on input at bounding box center [249, 246] width 124 height 26
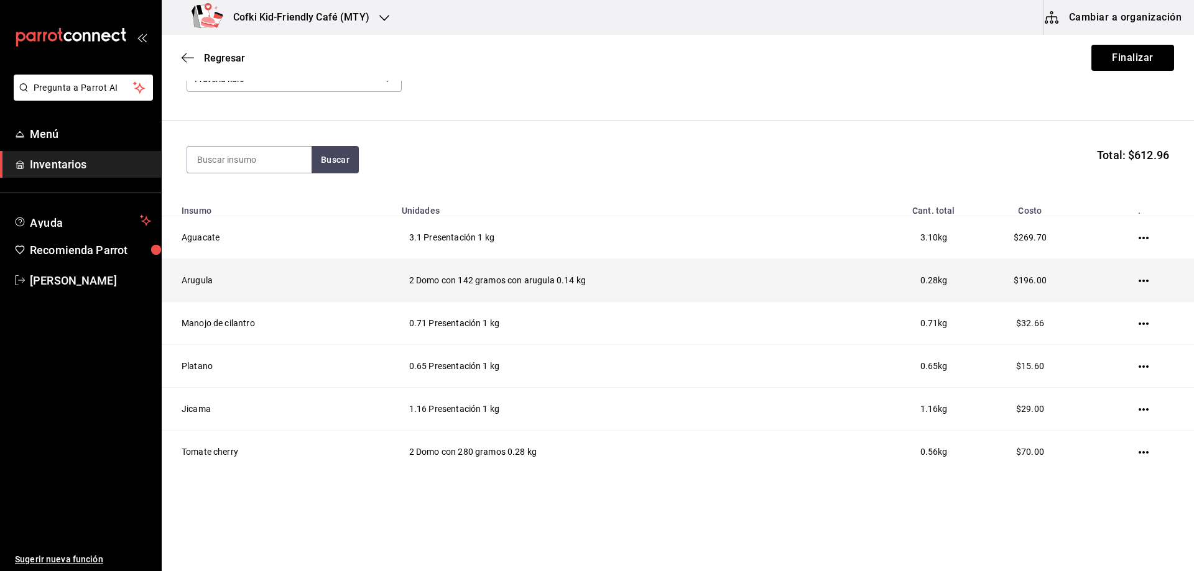
scroll to position [98, 0]
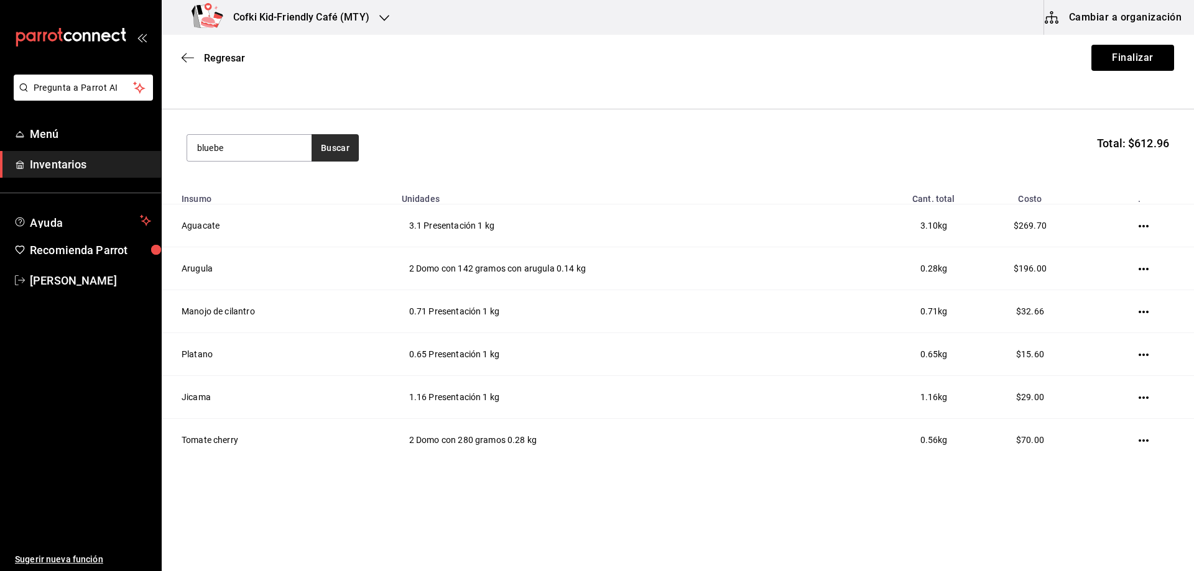
type input "bluebe"
click at [323, 142] on button "Buscar" at bounding box center [335, 147] width 47 height 27
click at [259, 175] on div "Blueberry Domo con 180 gramos de blueberry - Fruteria kaio" at bounding box center [249, 196] width 124 height 61
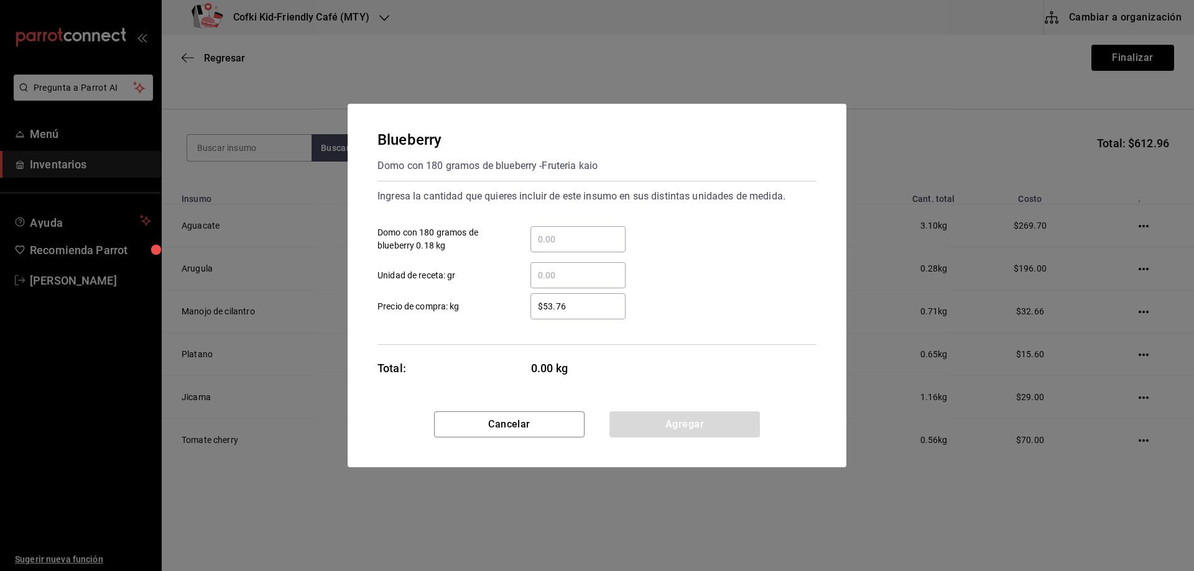
click at [571, 228] on div "​" at bounding box center [577, 239] width 95 height 26
click at [571, 232] on input "​ Domo con 180 gramos de blueberry 0.18 kg" at bounding box center [577, 239] width 95 height 15
type input "2"
click at [537, 371] on span "0.36 kg" at bounding box center [578, 368] width 95 height 17
drag, startPoint x: 579, startPoint y: 306, endPoint x: 382, endPoint y: 301, distance: 197.2
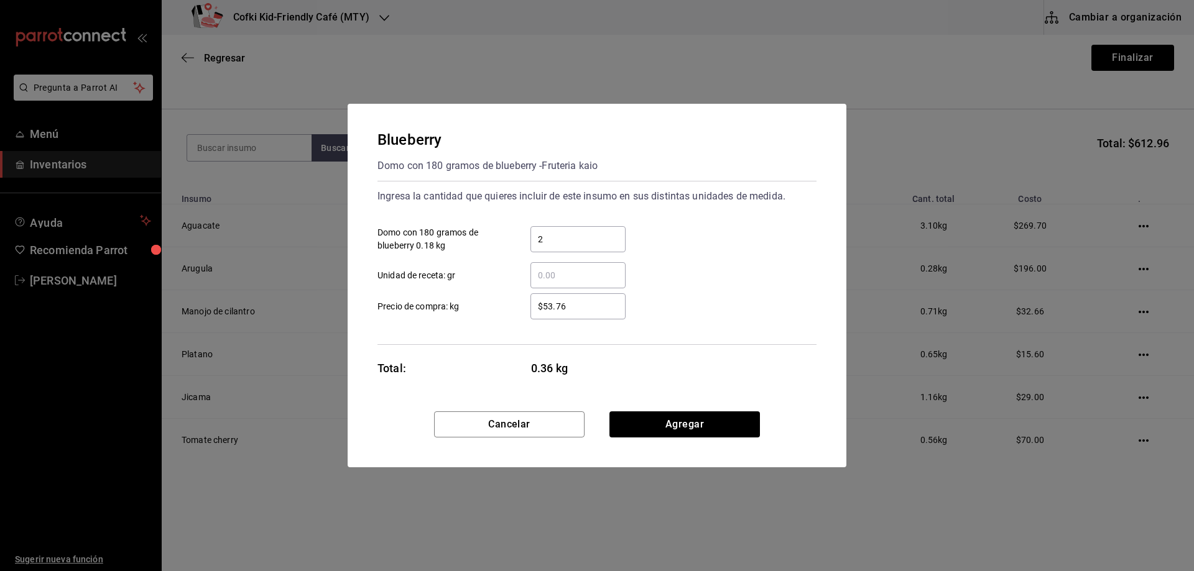
click at [490, 303] on label "$53.76 ​ Precio de compra: kg" at bounding box center [501, 306] width 248 height 26
type input "$58"
click at [665, 421] on button "Agregar" at bounding box center [684, 425] width 150 height 26
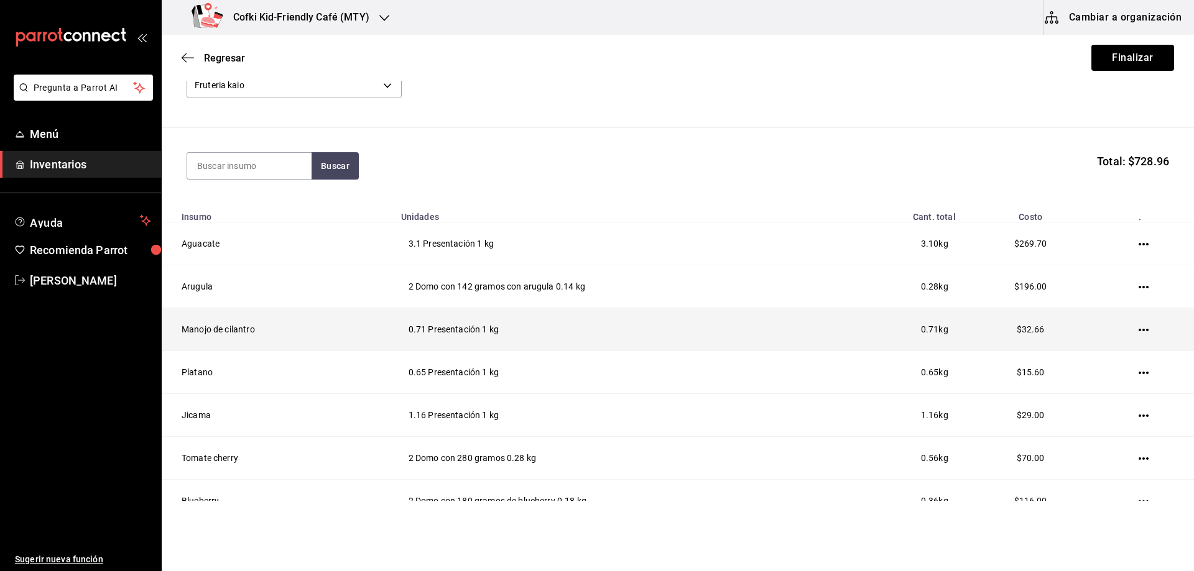
scroll to position [141, 0]
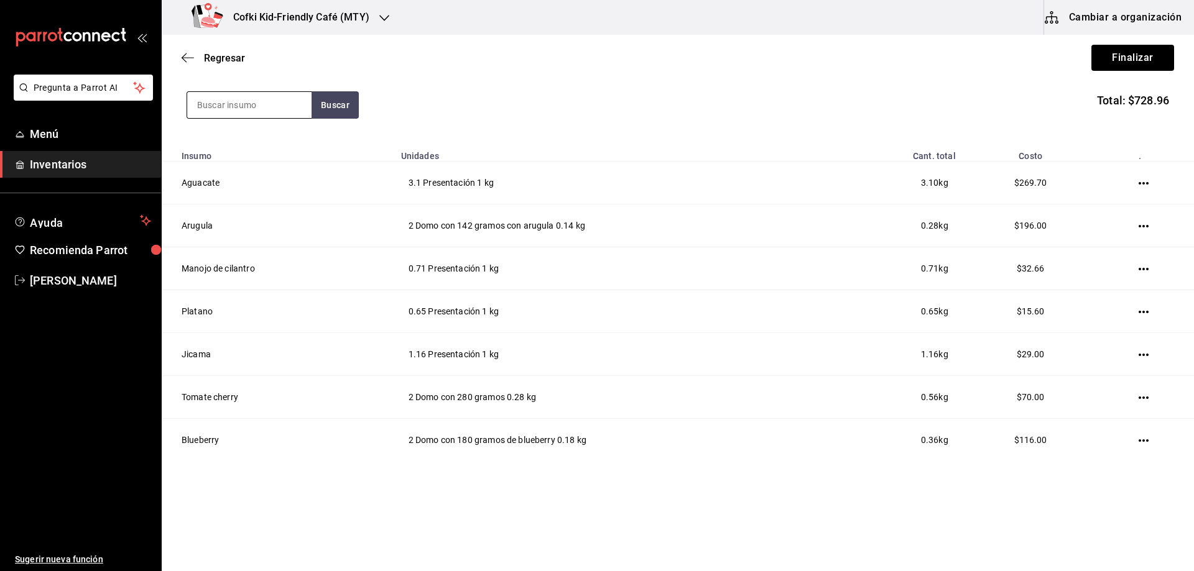
click at [229, 111] on input at bounding box center [249, 105] width 124 height 26
type input "frijo"
click at [312, 112] on button "Buscar" at bounding box center [335, 104] width 47 height 27
click at [266, 149] on div "Bolsa con 1 kilo de frijol negro - Fruteria kaio" at bounding box center [249, 161] width 104 height 26
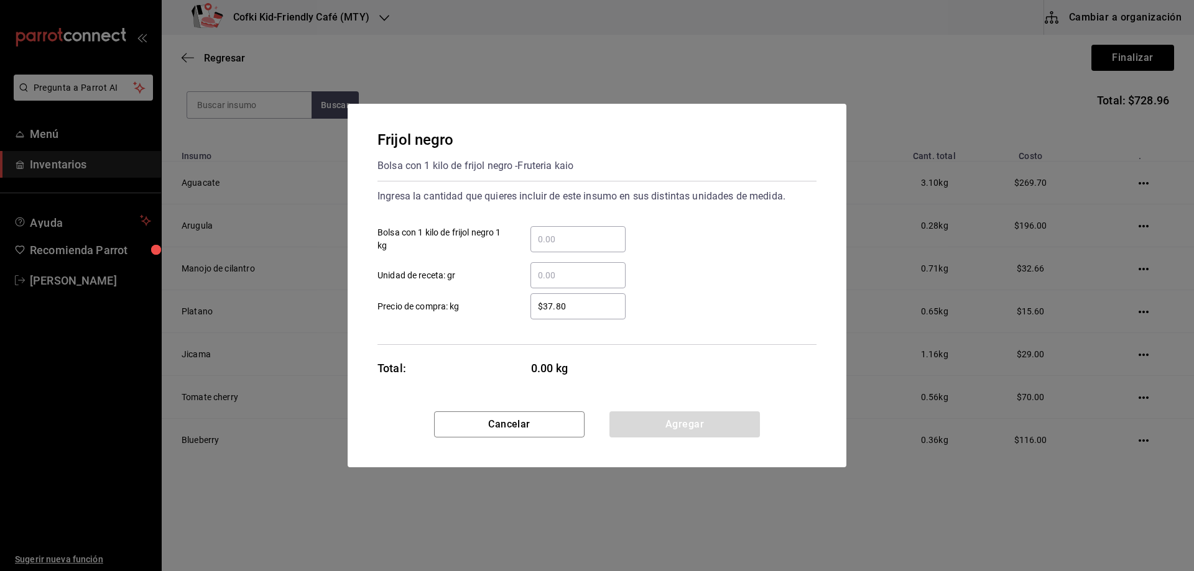
click at [556, 234] on input "​ Bolsa con 1 kilo de frijol negro 1 kg" at bounding box center [577, 239] width 95 height 15
type input "4.05"
click at [594, 318] on div "Ingresa la cantidad que quieres incluir de este insumo en sus distintas unidade…" at bounding box center [596, 263] width 439 height 164
drag, startPoint x: 583, startPoint y: 303, endPoint x: 322, endPoint y: 275, distance: 262.0
click at [423, 300] on label "$37.80 ​ Precio de compra: kg" at bounding box center [501, 306] width 248 height 26
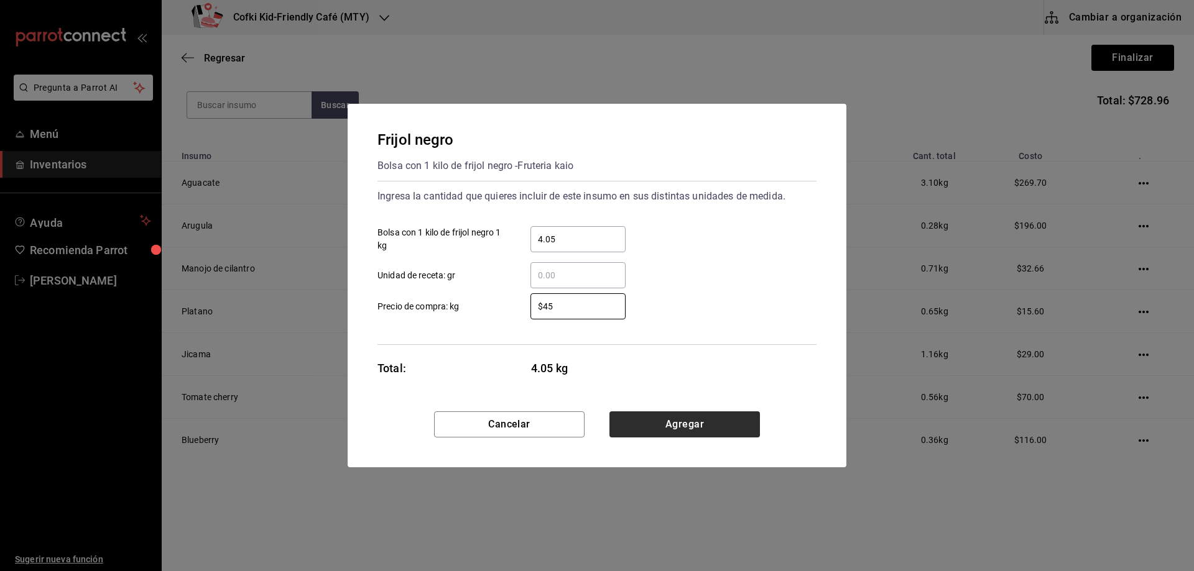
type input "$45"
click at [696, 417] on button "Agregar" at bounding box center [684, 425] width 150 height 26
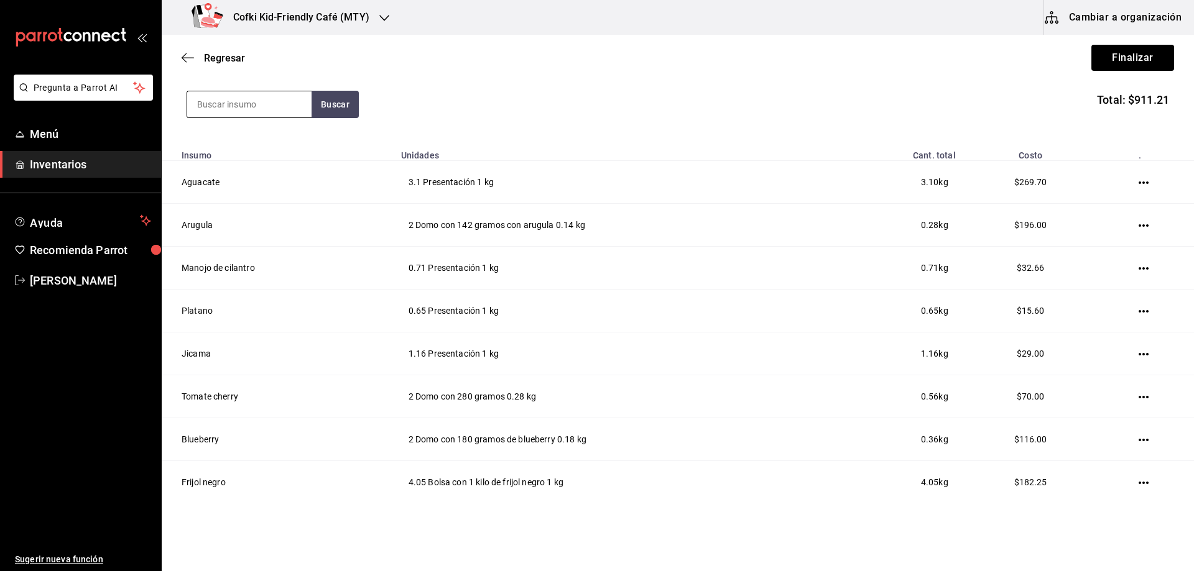
click at [219, 94] on input at bounding box center [249, 104] width 124 height 26
type input "azuca"
click at [365, 101] on div "azuca Buscar Total: $911.21" at bounding box center [678, 104] width 982 height 27
click at [349, 103] on button "Buscar" at bounding box center [335, 104] width 47 height 27
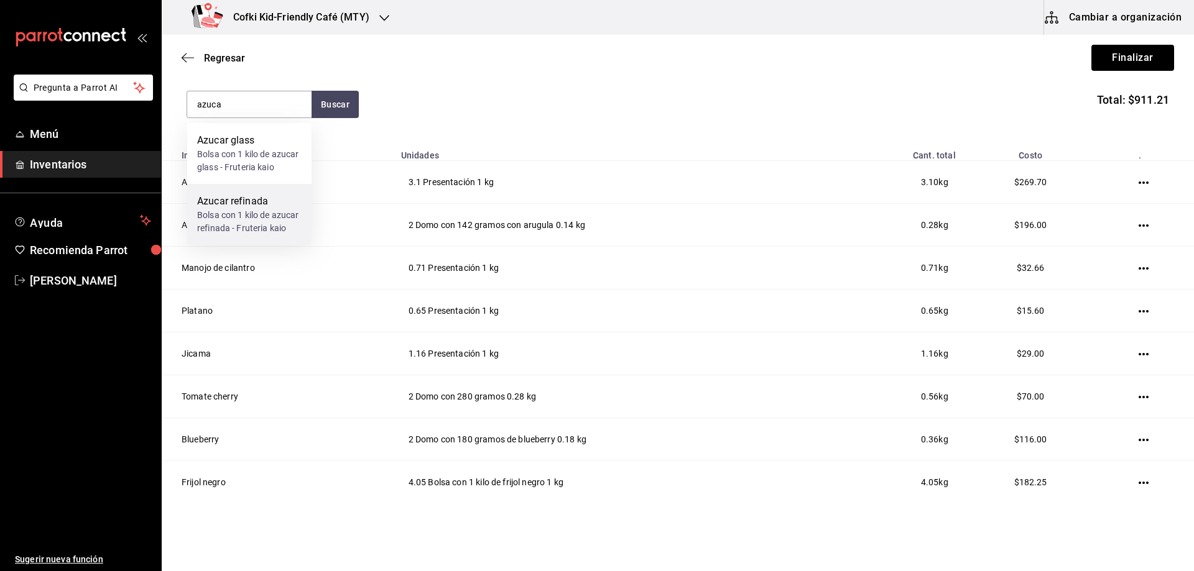
drag, startPoint x: 267, startPoint y: 152, endPoint x: 275, endPoint y: 213, distance: 62.1
click at [275, 213] on div "Azucar glass Bolsa con 1 kilo de azucar glass - Fruteria kaio Azucar refinada B…" at bounding box center [249, 184] width 124 height 122
click at [225, 211] on div "Bolsa con 1 kilo de azucar refinada - Fruteria kaio" at bounding box center [249, 222] width 104 height 26
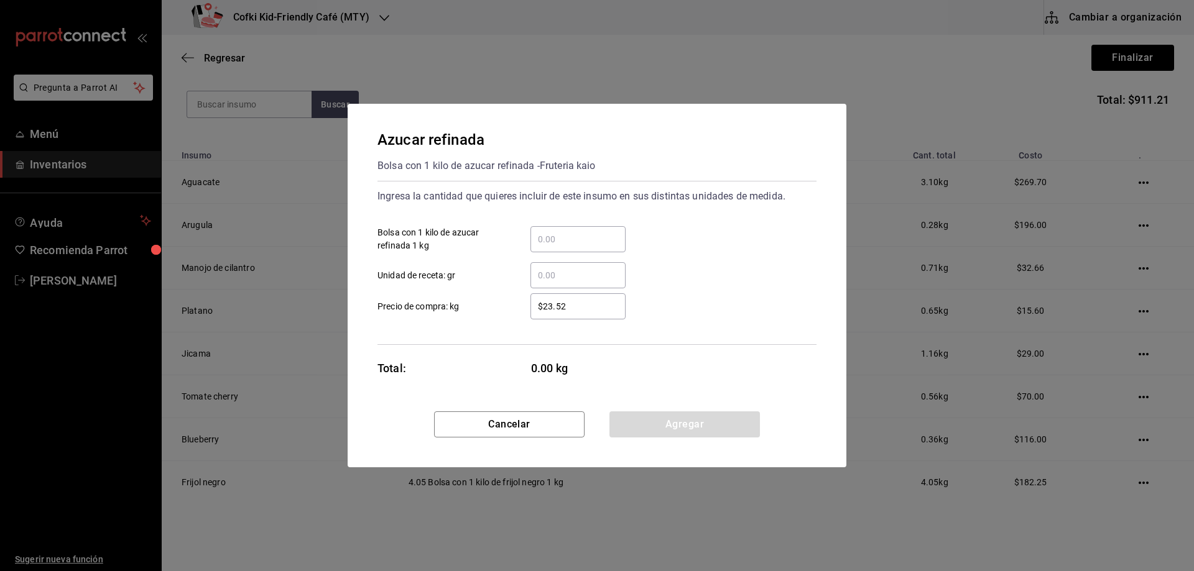
drag, startPoint x: 571, startPoint y: 252, endPoint x: 560, endPoint y: 247, distance: 12.5
click at [571, 253] on div "​ Unidad de receta: gr" at bounding box center [591, 270] width 449 height 36
click at [547, 233] on input "​ Bolsa con 1 kilo de azucar refinada 1 kg" at bounding box center [577, 239] width 95 height 15
type input "4"
click at [556, 305] on input "$23.52" at bounding box center [577, 306] width 95 height 15
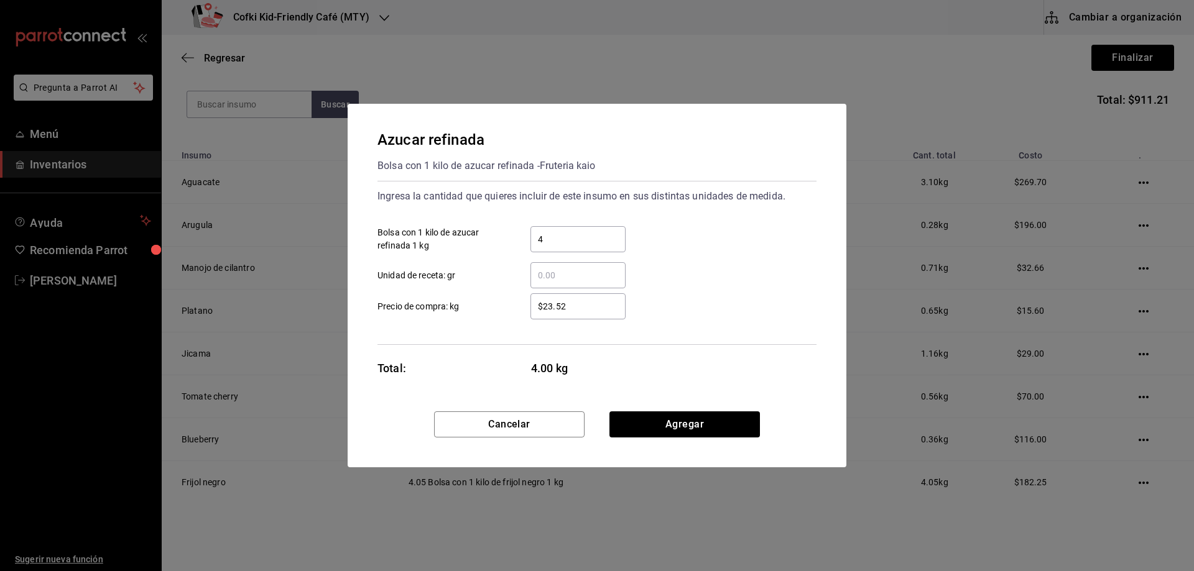
click at [556, 305] on input "$23.52" at bounding box center [577, 306] width 95 height 15
type input "$38"
click at [676, 425] on button "Agregar" at bounding box center [684, 425] width 150 height 26
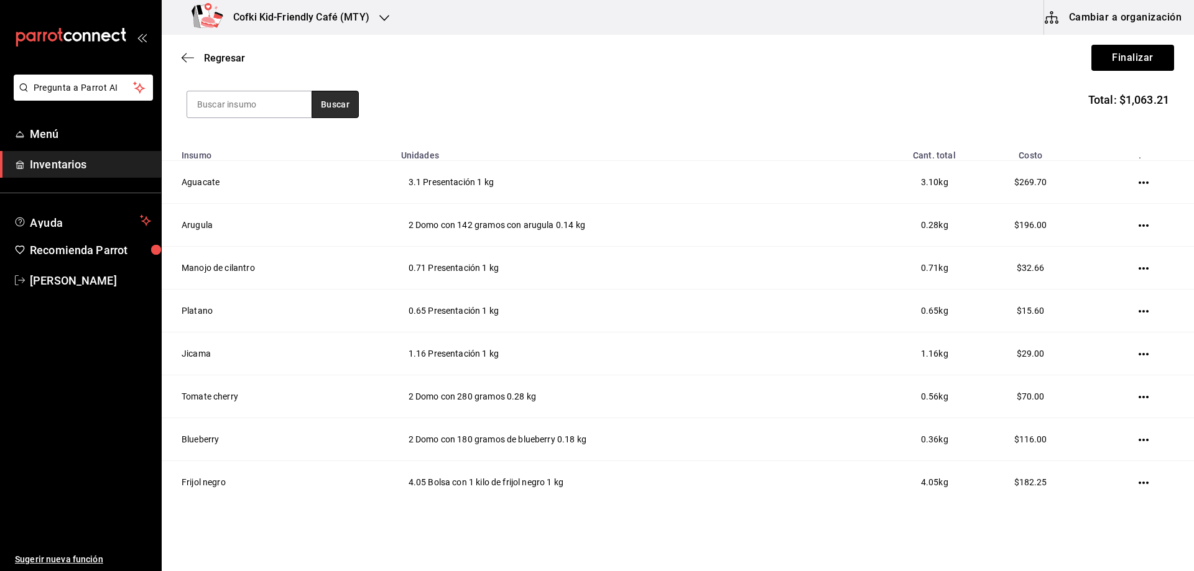
click at [314, 98] on button "Buscar" at bounding box center [335, 104] width 47 height 27
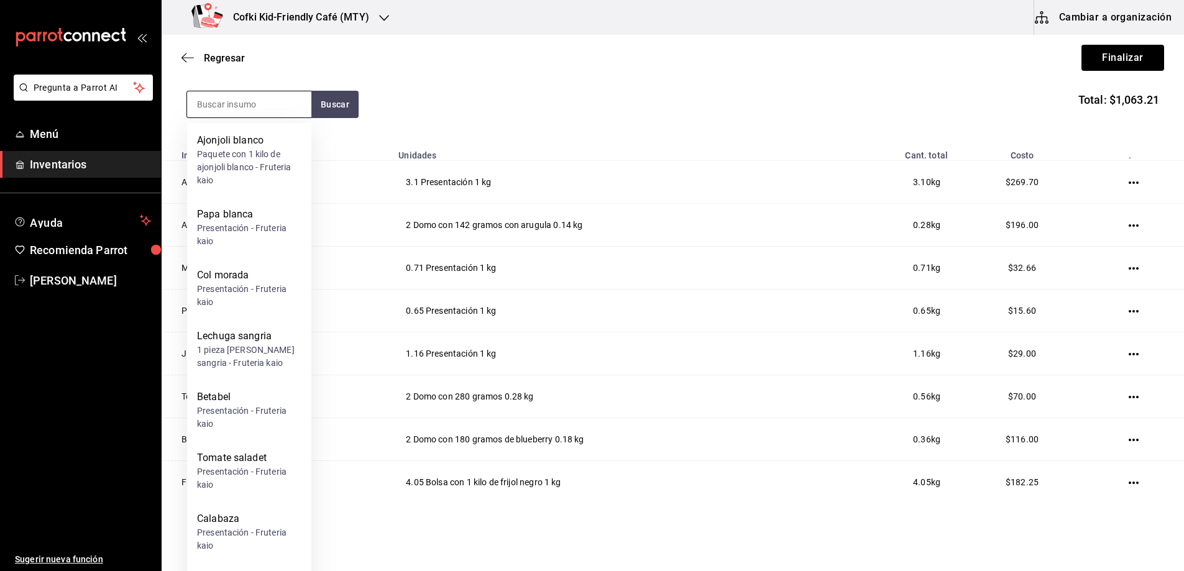
click at [267, 103] on input at bounding box center [249, 104] width 124 height 26
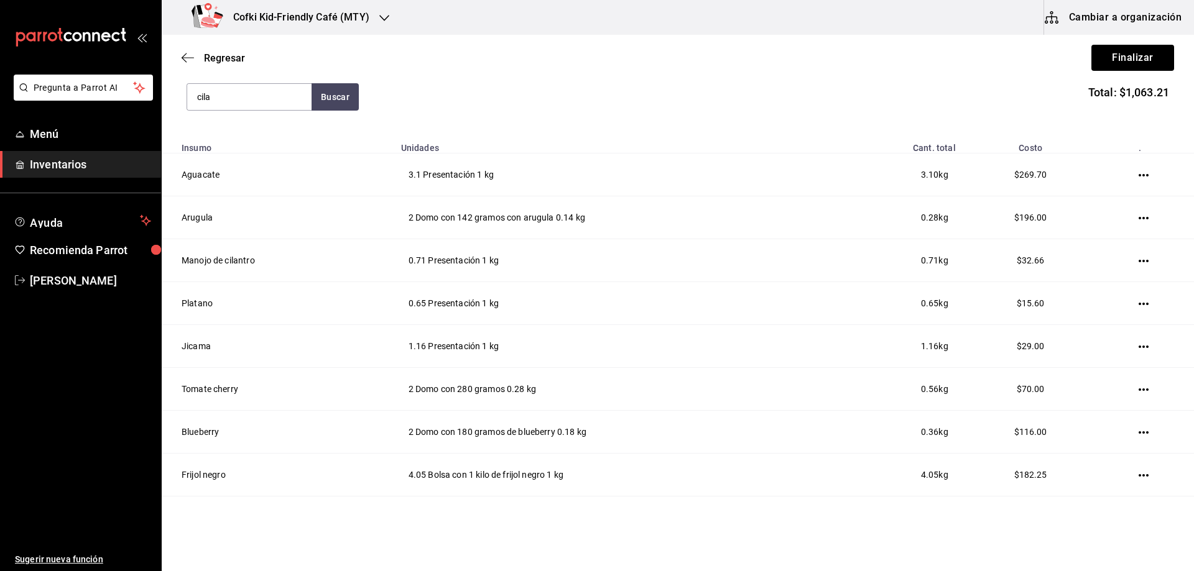
scroll to position [0, 0]
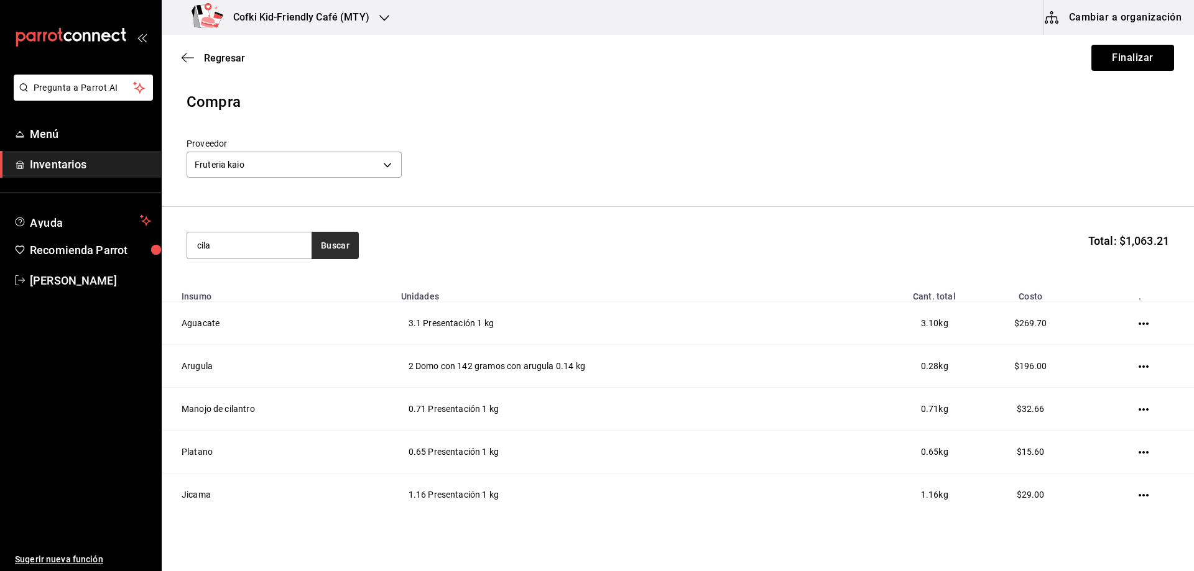
type input "cila"
click at [348, 253] on button "Buscar" at bounding box center [335, 245] width 47 height 27
click at [280, 245] on input "cila" at bounding box center [249, 246] width 124 height 26
click at [284, 243] on input "cila" at bounding box center [249, 246] width 124 height 26
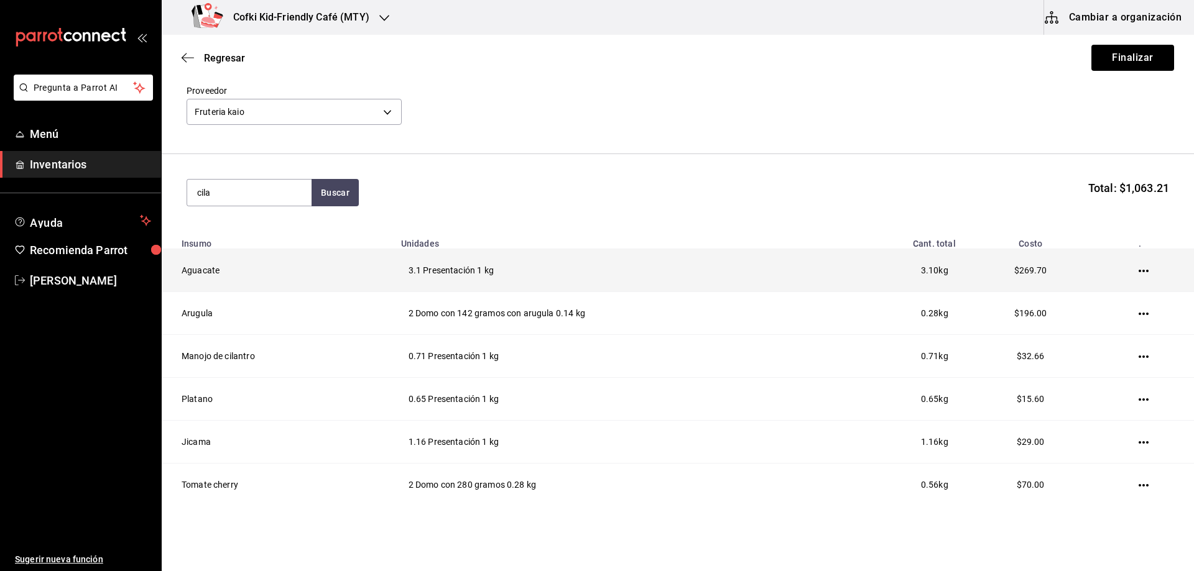
scroll to position [124, 0]
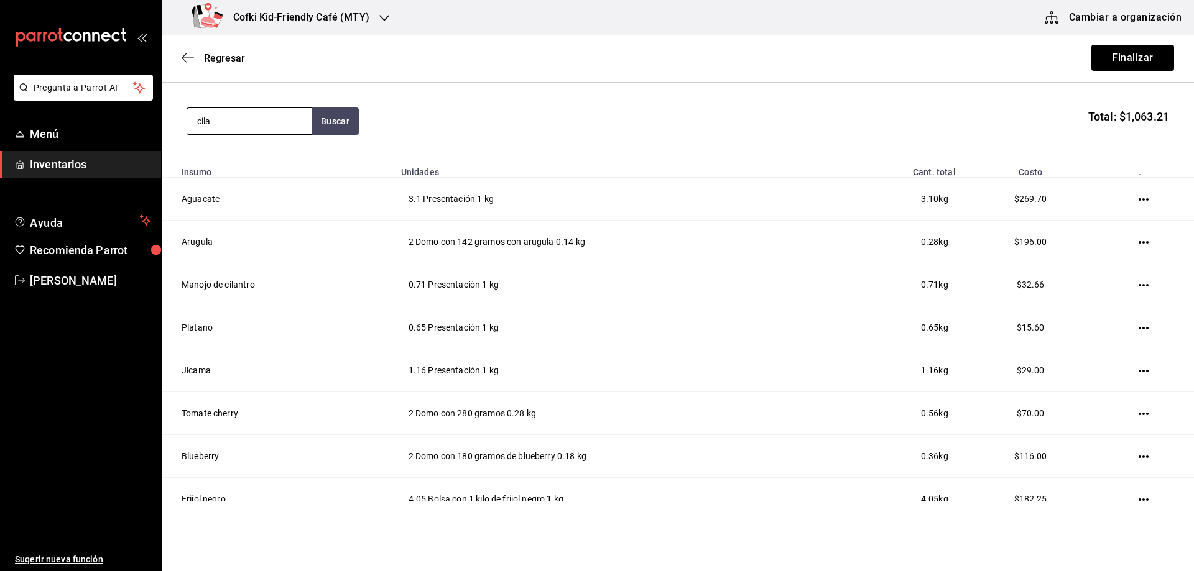
drag, startPoint x: 252, startPoint y: 127, endPoint x: 189, endPoint y: 127, distance: 63.4
click at [198, 126] on input "cila" at bounding box center [249, 121] width 124 height 26
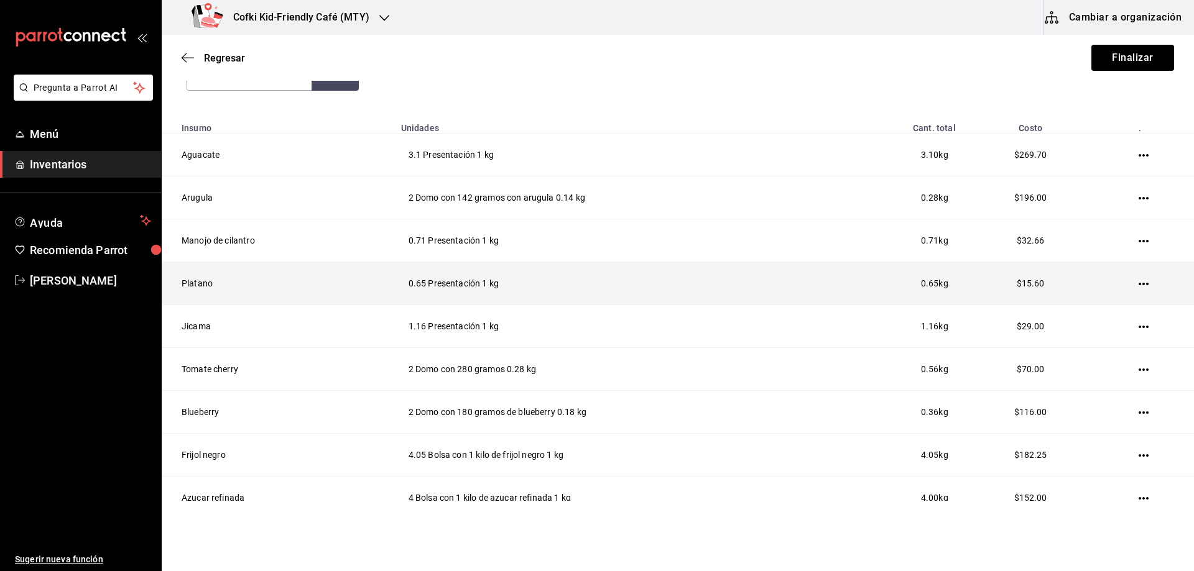
scroll to position [227, 0]
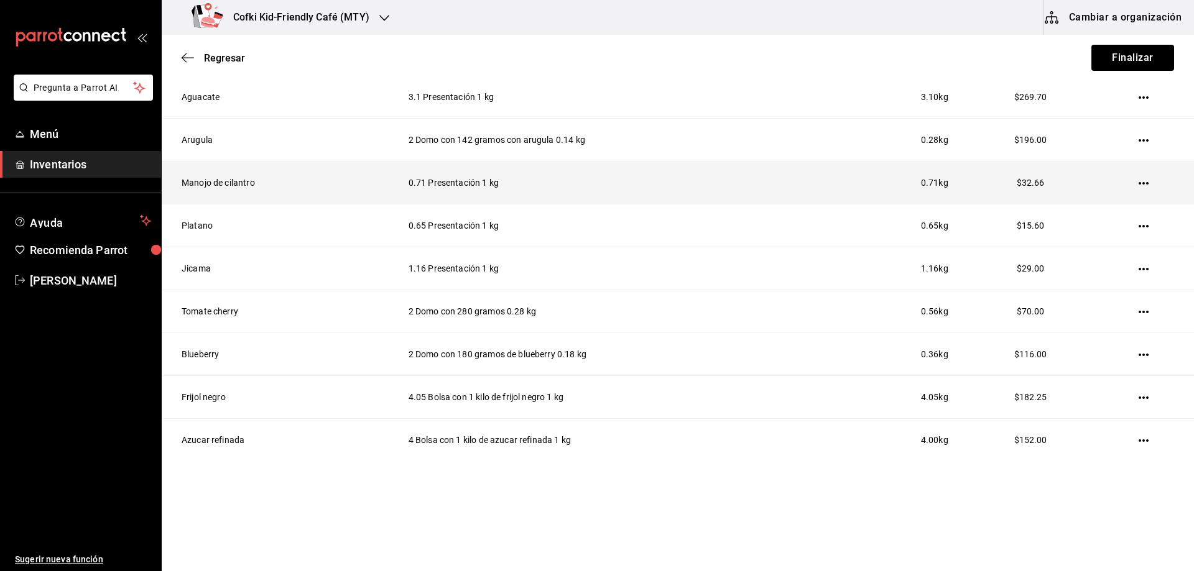
click at [1141, 185] on td at bounding box center [1145, 183] width 96 height 43
click at [1138, 183] on icon "button" at bounding box center [1143, 183] width 10 height 2
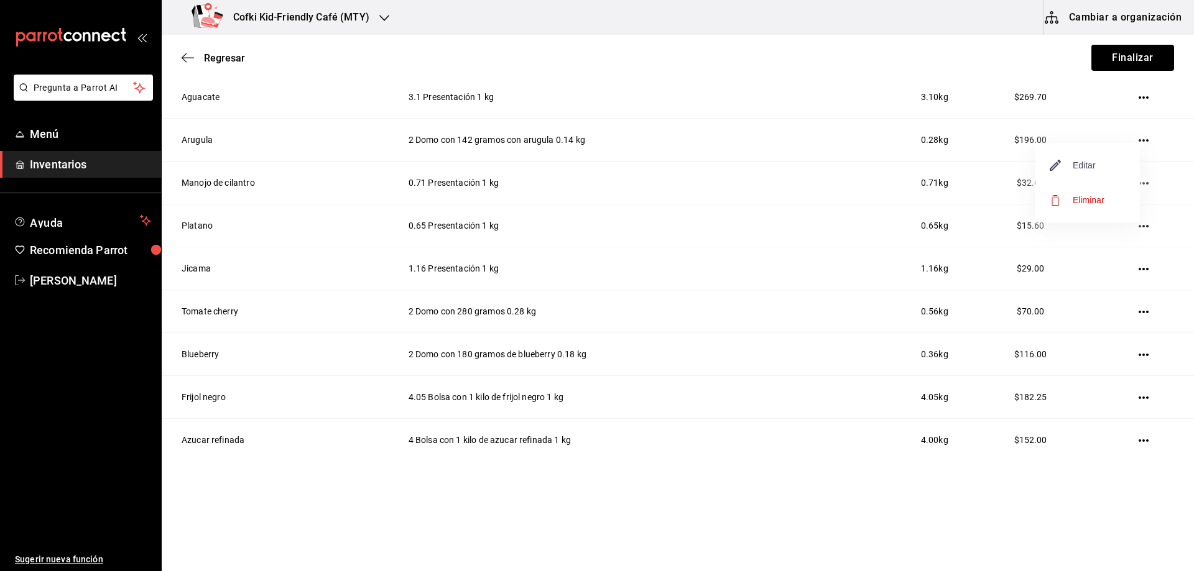
click at [1078, 164] on span "Editar" at bounding box center [1072, 165] width 45 height 15
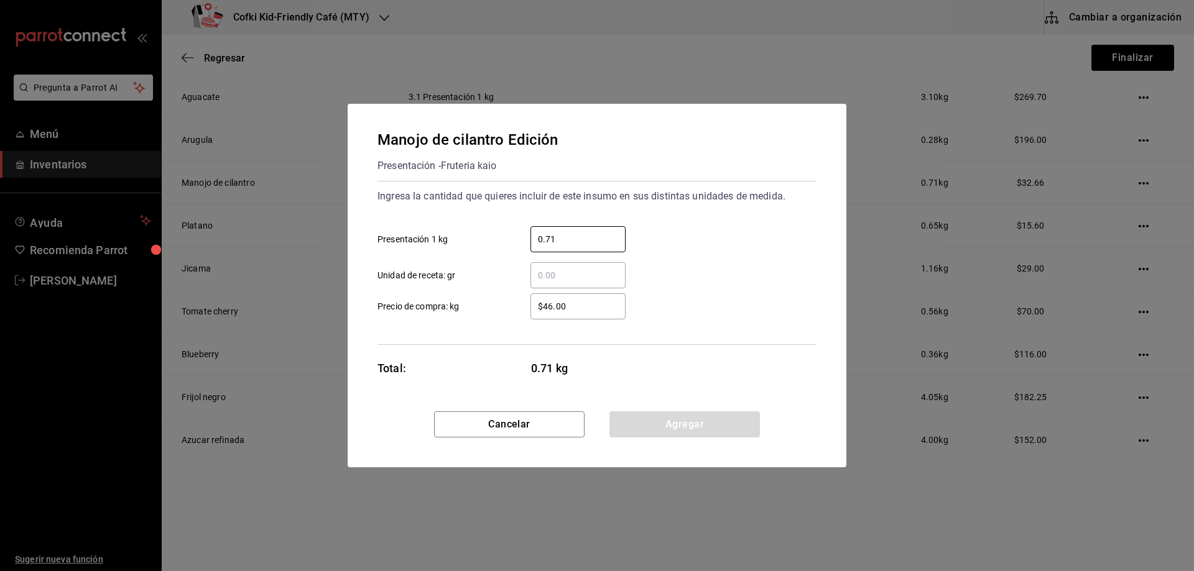
drag, startPoint x: 604, startPoint y: 234, endPoint x: 488, endPoint y: 233, distance: 116.3
click at [488, 233] on label "0.71 ​ Presentación 1 kg" at bounding box center [501, 239] width 248 height 26
type input "1.15"
click at [672, 422] on button "Agregar" at bounding box center [684, 425] width 150 height 26
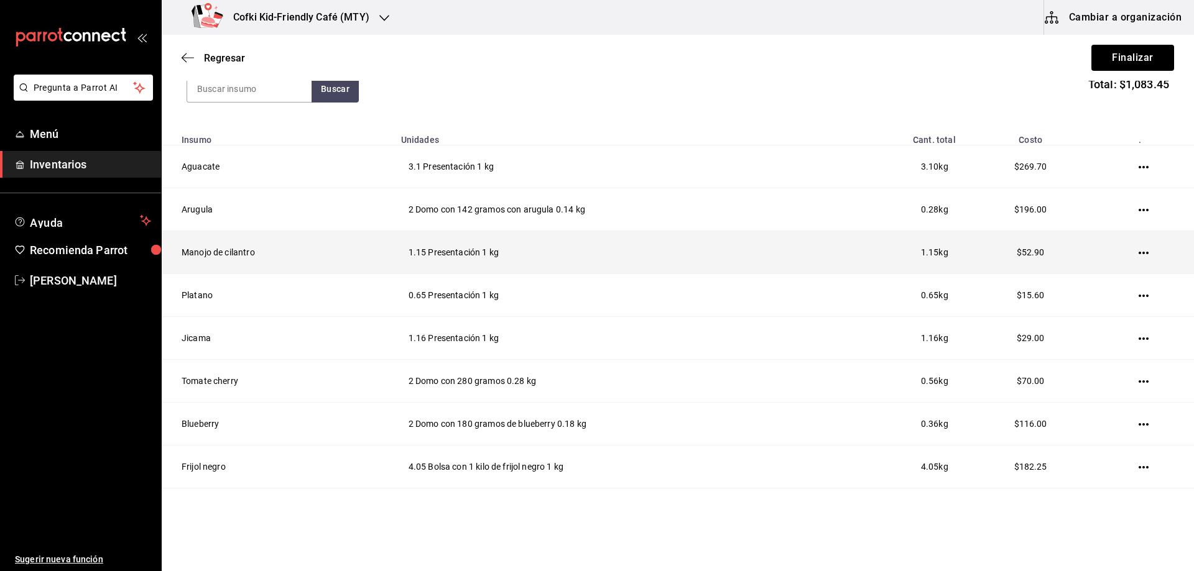
scroll to position [103, 0]
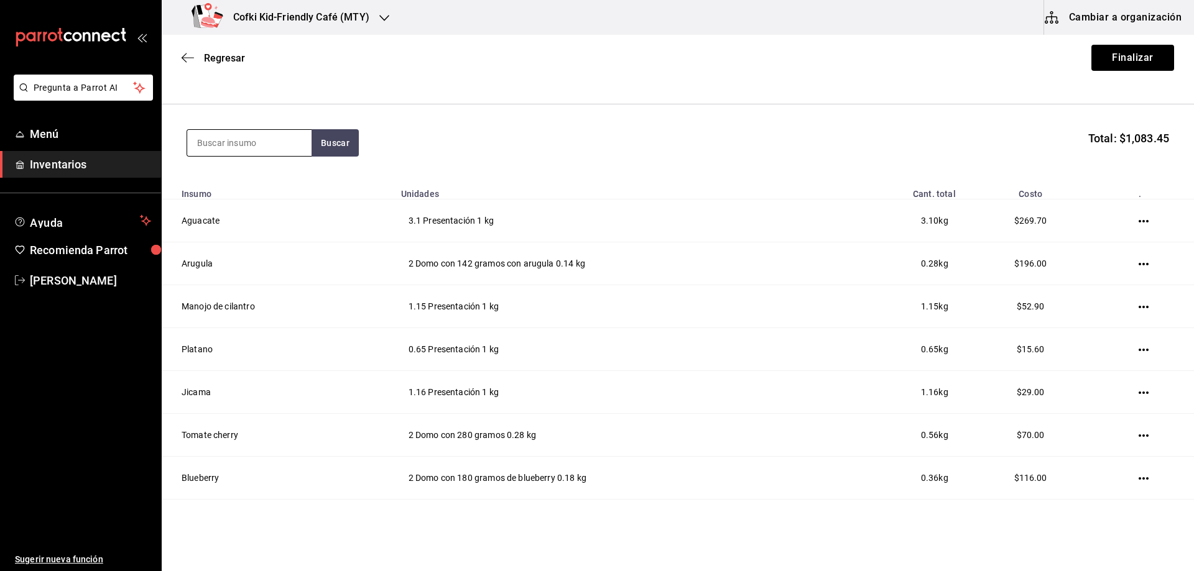
click at [244, 133] on input at bounding box center [249, 143] width 124 height 26
type input "nara"
click at [335, 149] on button "Buscar" at bounding box center [335, 142] width 47 height 27
click at [261, 200] on div "Presentación - Fruteria kaio" at bounding box center [249, 200] width 104 height 26
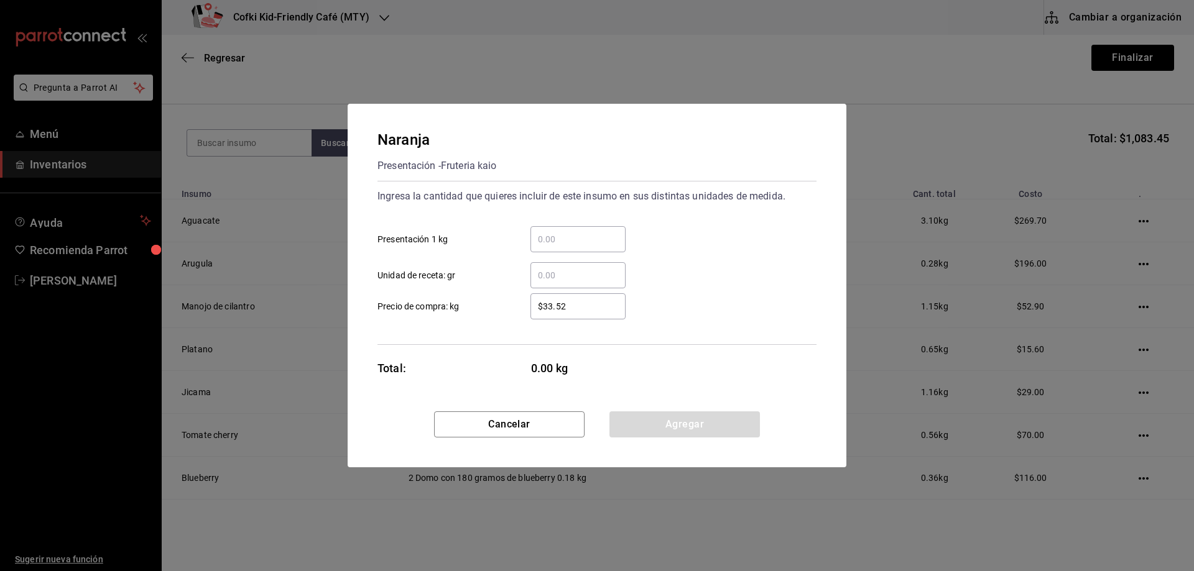
click at [571, 231] on div "​" at bounding box center [577, 239] width 95 height 26
click at [571, 232] on input "​ Presentación 1 kg" at bounding box center [577, 239] width 95 height 15
type input "0.23"
drag, startPoint x: 600, startPoint y: 305, endPoint x: 356, endPoint y: 290, distance: 244.8
click at [364, 298] on div "Naranja Presentación - Fruteria kaio Ingresa la cantidad que quieres incluir de…" at bounding box center [597, 258] width 499 height 308
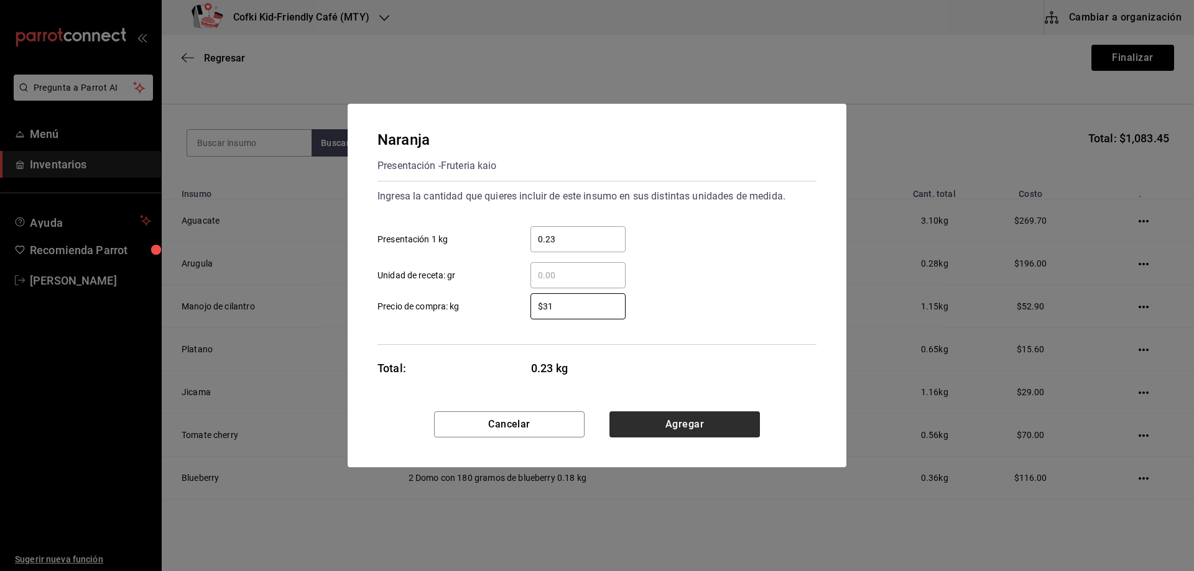
type input "$31"
click at [653, 420] on button "Agregar" at bounding box center [684, 425] width 150 height 26
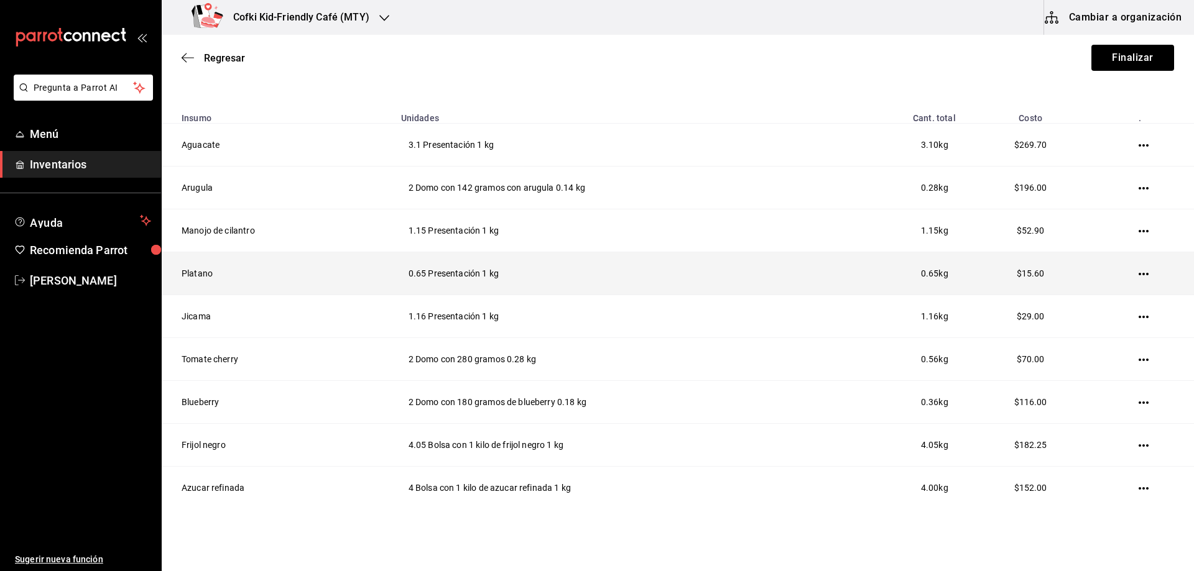
scroll to position [83, 0]
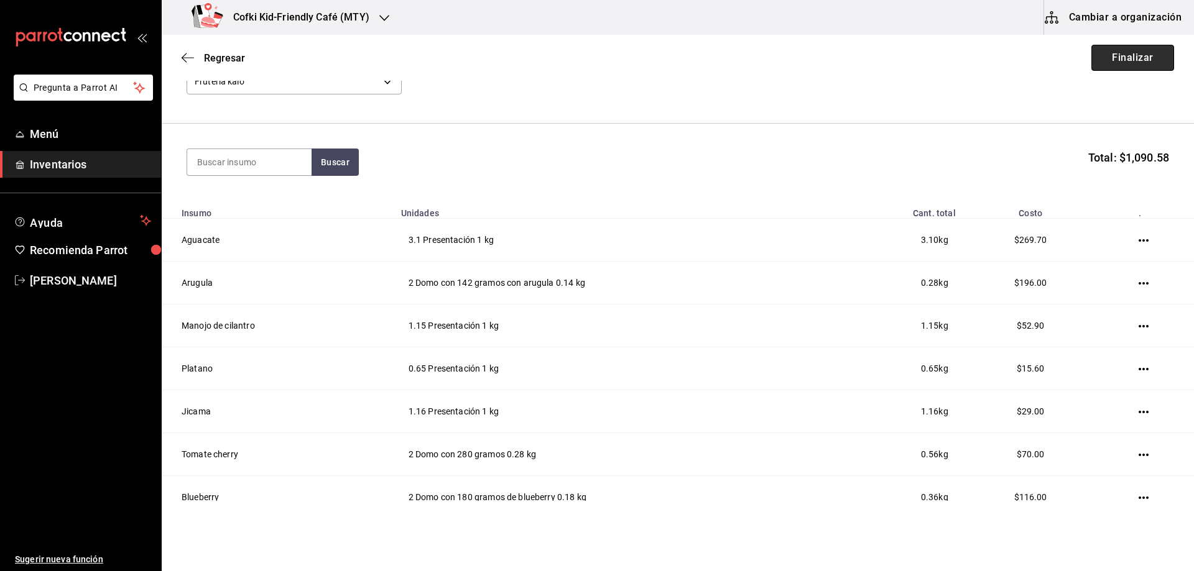
click at [1093, 50] on button "Finalizar" at bounding box center [1132, 58] width 83 height 26
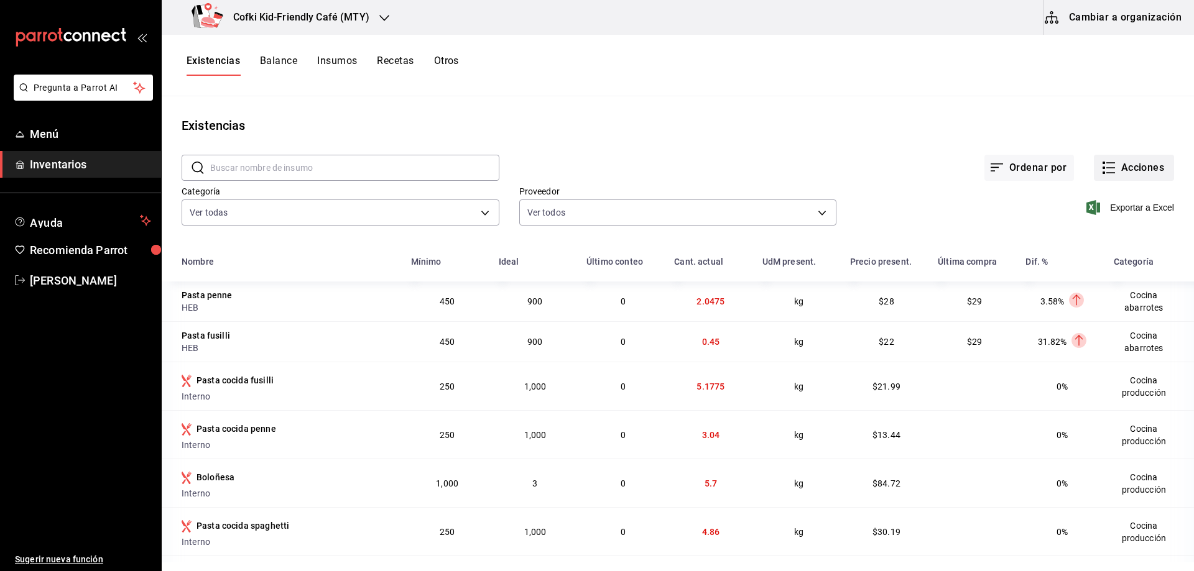
click at [1117, 171] on button "Acciones" at bounding box center [1134, 168] width 80 height 26
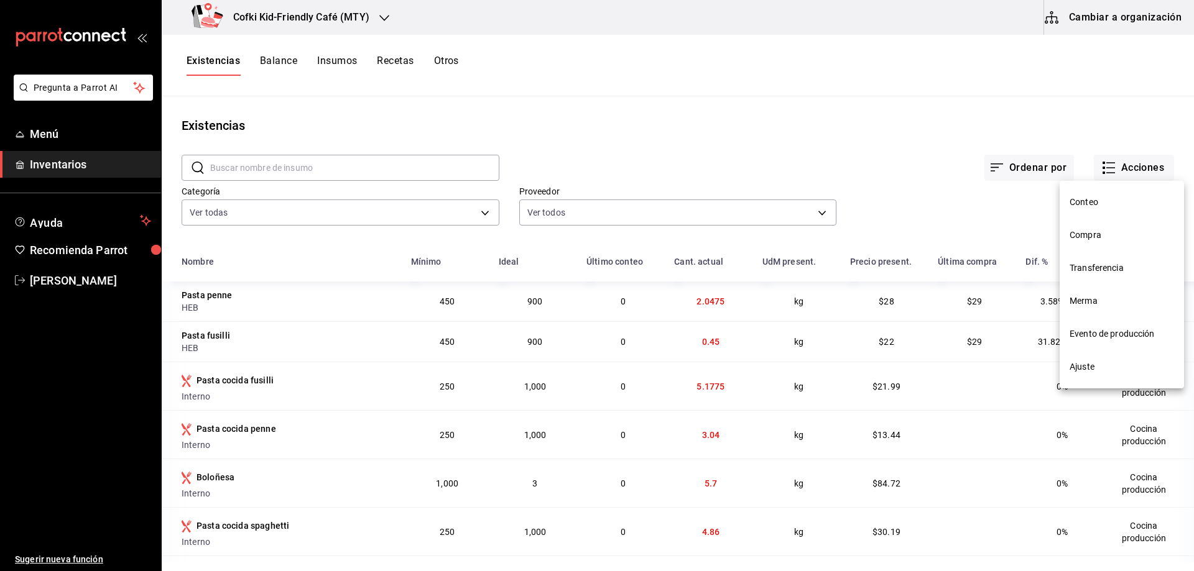
click at [1092, 238] on span "Compra" at bounding box center [1121, 235] width 104 height 13
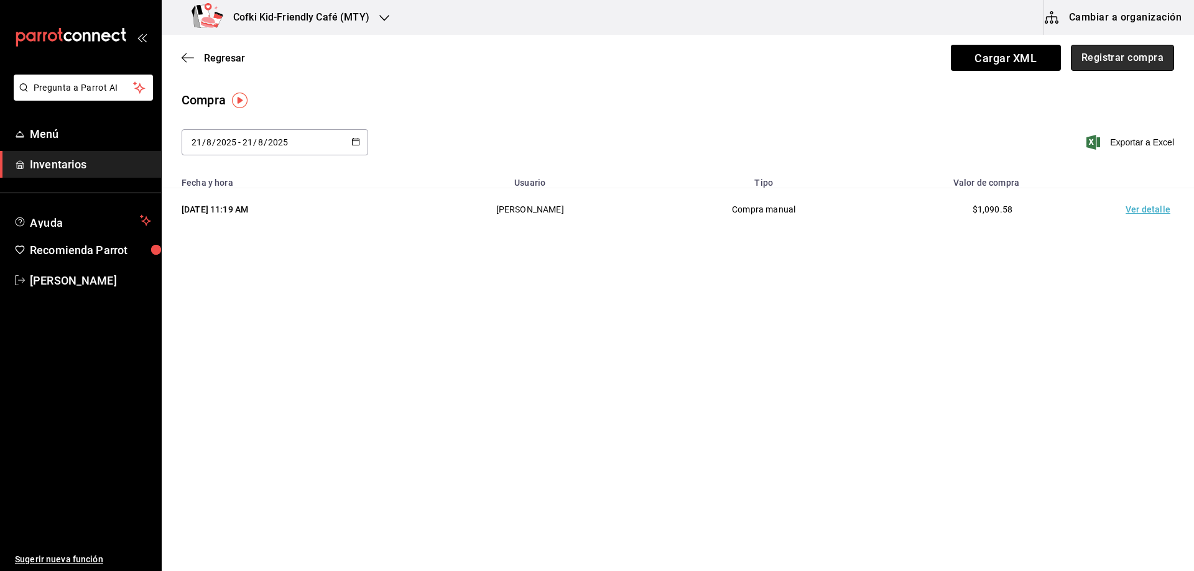
click at [1106, 62] on button "Registrar compra" at bounding box center [1122, 58] width 103 height 26
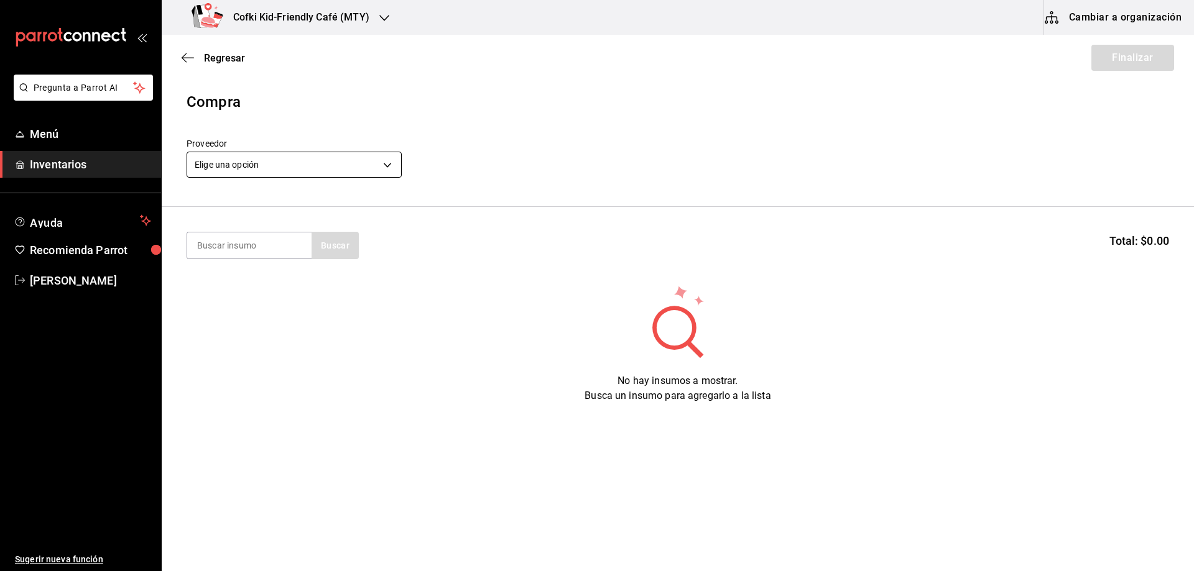
click at [210, 165] on body "Pregunta a Parrot AI Menú Inventarios Ayuda Recomienda Parrot [PERSON_NAME] Sug…" at bounding box center [597, 250] width 1194 height 501
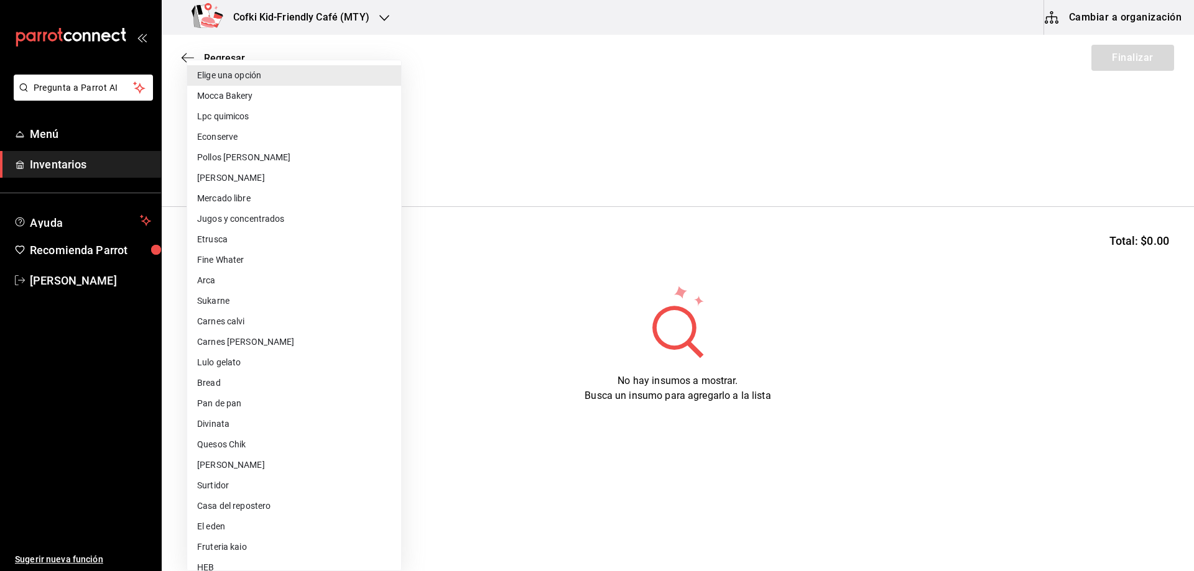
click at [217, 218] on li "Jugos y concentrados" at bounding box center [294, 219] width 214 height 21
type input "f428fb33-e53f-4945-bdf0-c91a4767c660"
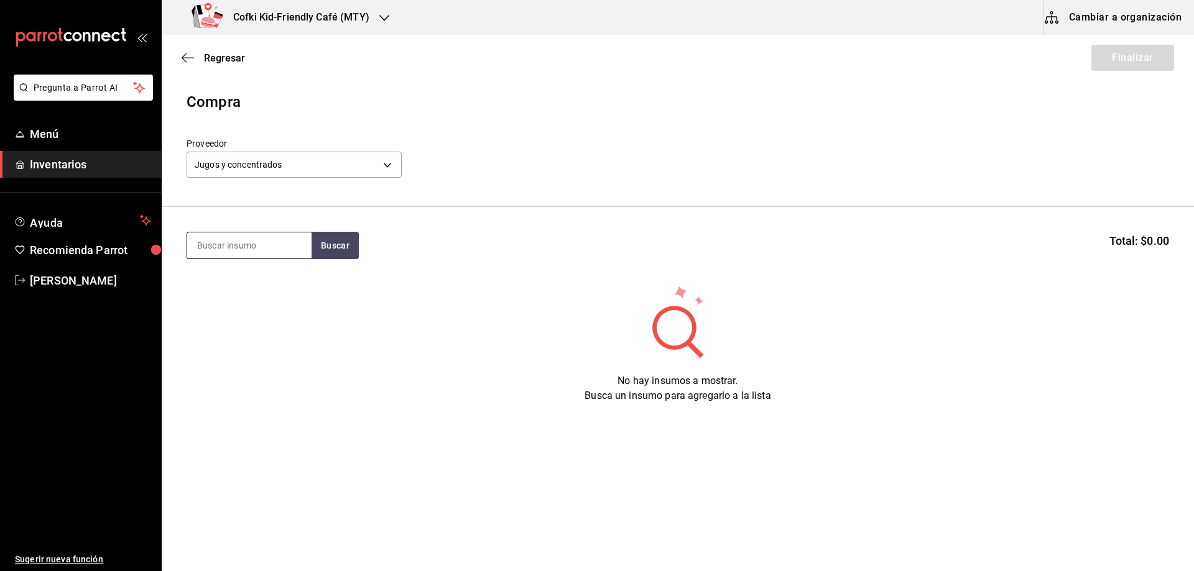
click at [228, 233] on input at bounding box center [249, 246] width 124 height 26
click at [335, 239] on button "Buscar" at bounding box center [335, 245] width 47 height 27
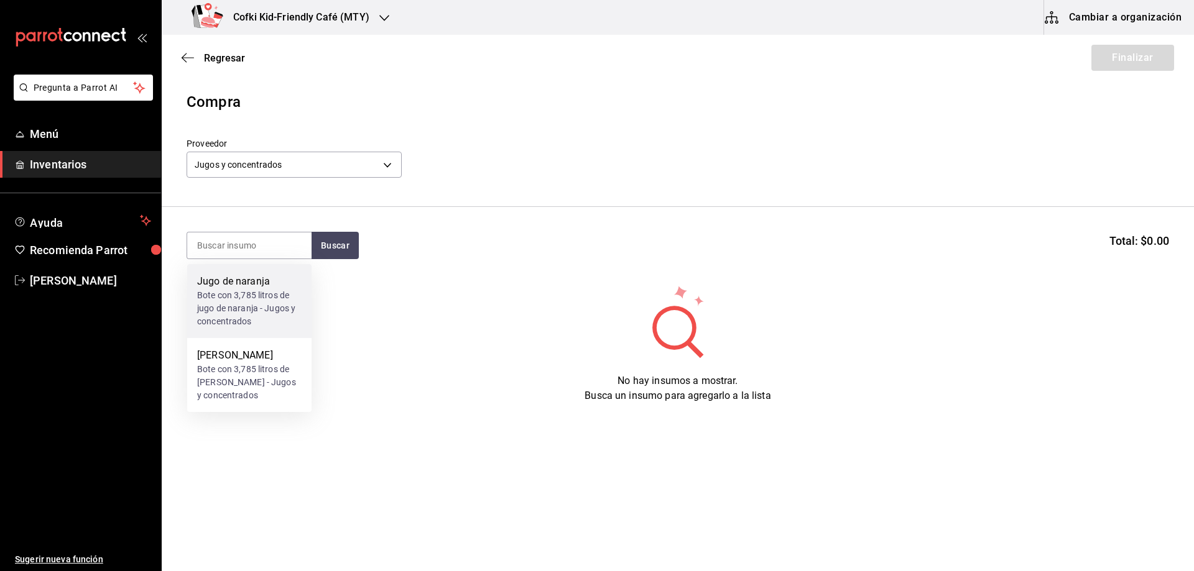
click at [269, 286] on div "Jugo de naranja" at bounding box center [249, 281] width 104 height 15
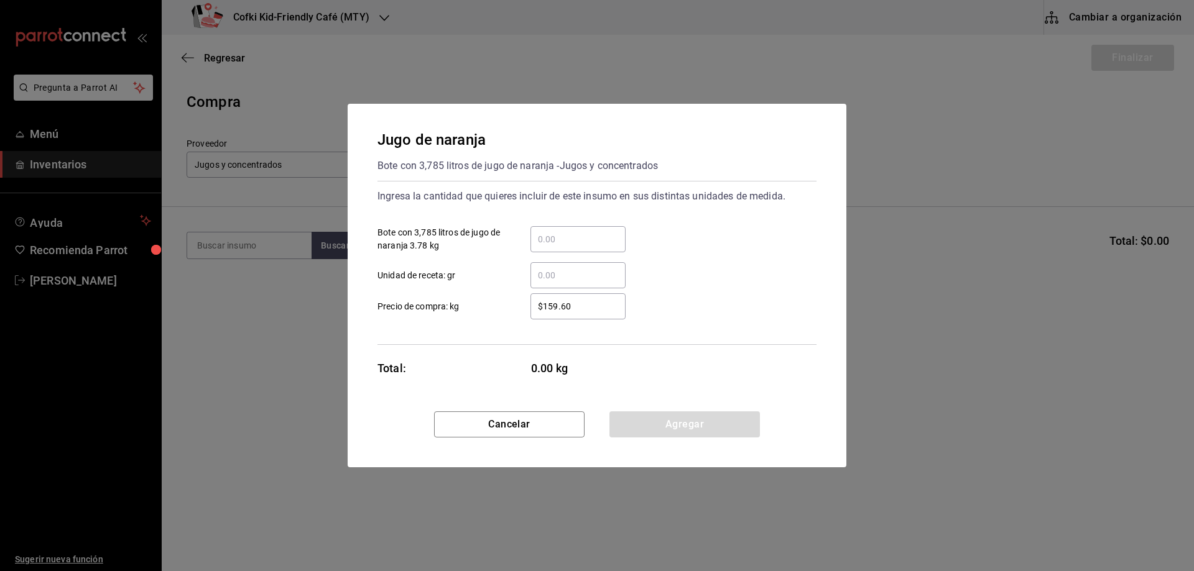
click at [617, 235] on input "​ Bote con 3,785 litros de jugo de naranja 3.78 kg" at bounding box center [577, 239] width 95 height 15
type input "2"
click at [529, 302] on div "$159.60 ​" at bounding box center [567, 306] width 115 height 26
click at [530, 302] on input "$159.60" at bounding box center [577, 306] width 95 height 15
drag, startPoint x: 579, startPoint y: 301, endPoint x: 522, endPoint y: 301, distance: 57.2
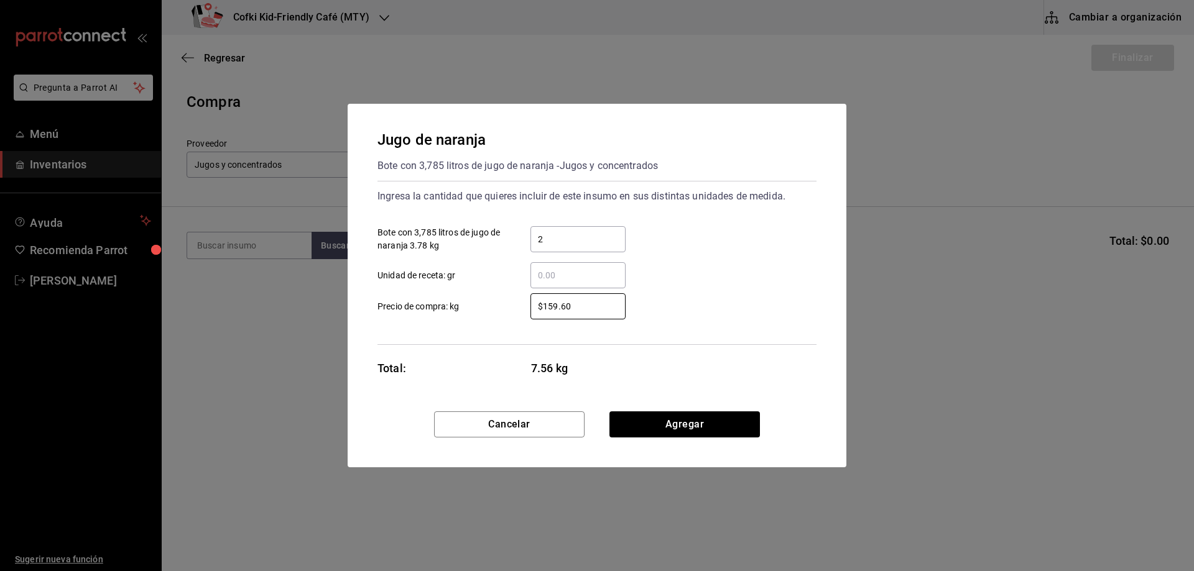
click at [522, 301] on div "$159.60 ​" at bounding box center [567, 306] width 115 height 26
type input "$190"
click at [670, 413] on button "Agregar" at bounding box center [684, 425] width 150 height 26
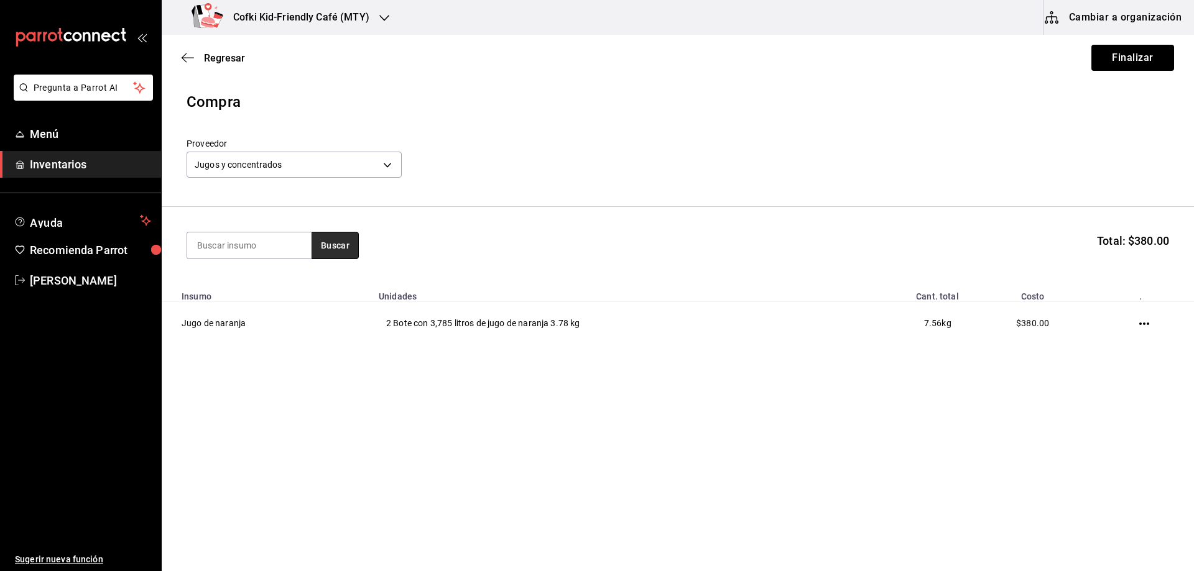
click at [342, 248] on button "Buscar" at bounding box center [335, 245] width 47 height 27
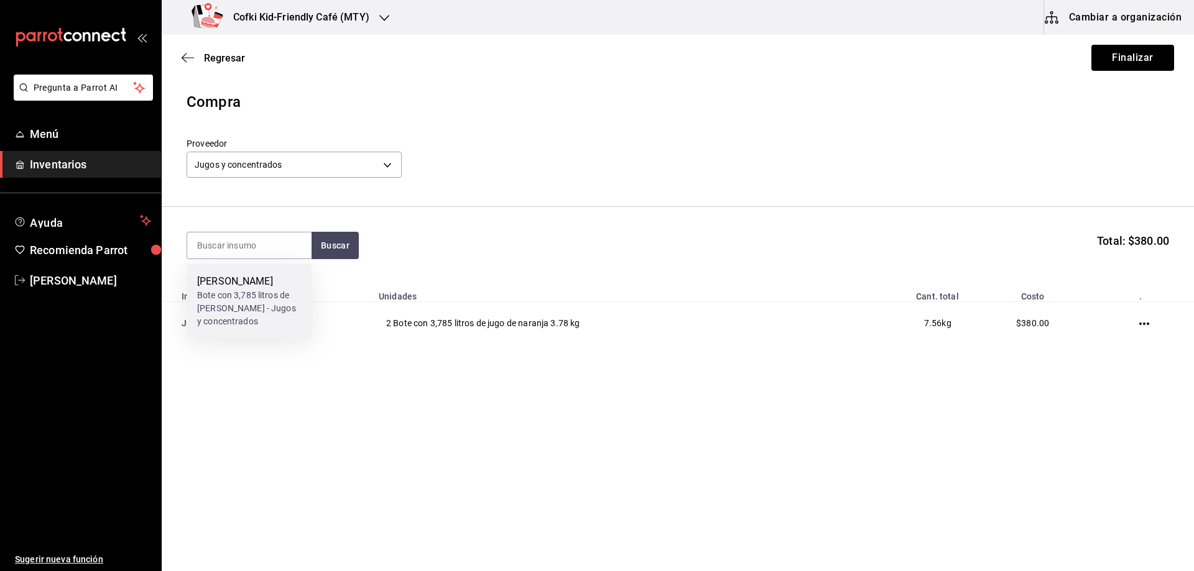
click at [271, 289] on div "[PERSON_NAME] Bote con 3,785 litros de [PERSON_NAME] - Jugos y concentrados" at bounding box center [249, 301] width 104 height 54
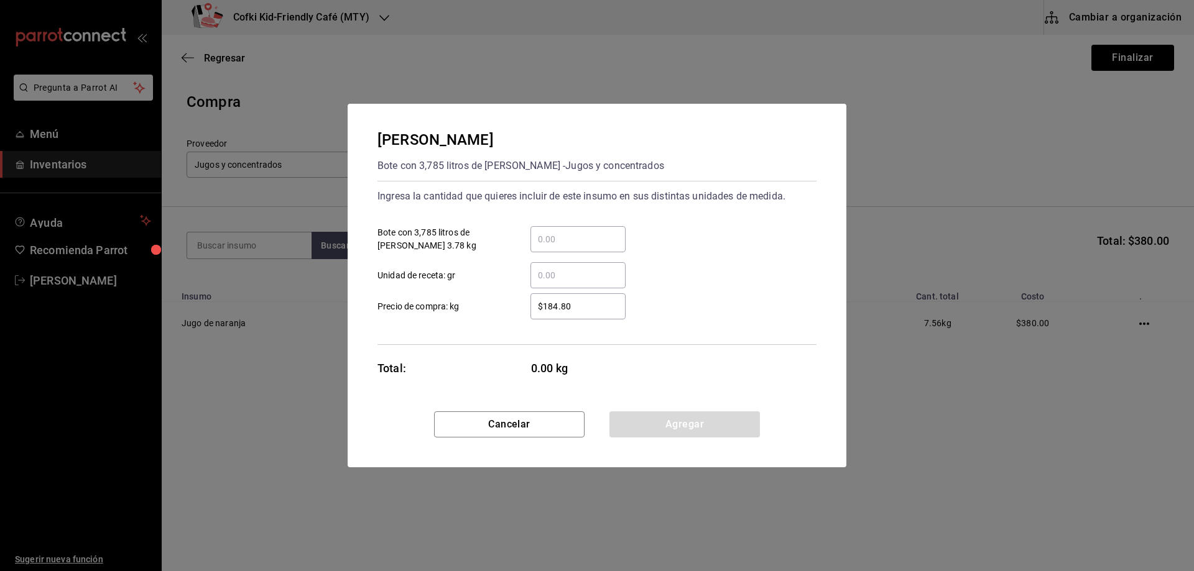
click at [540, 239] on input "​ Bote con 3,785 litros de [PERSON_NAME] 3.78 kg" at bounding box center [577, 239] width 95 height 15
type input "1"
click at [532, 333] on div "Ingresa la cantidad que quieres incluir de este insumo en sus distintas unidade…" at bounding box center [596, 263] width 439 height 164
drag, startPoint x: 587, startPoint y: 307, endPoint x: 436, endPoint y: 303, distance: 150.5
click at [476, 305] on label "$184.80 ​ Precio de compra: kg" at bounding box center [501, 306] width 248 height 26
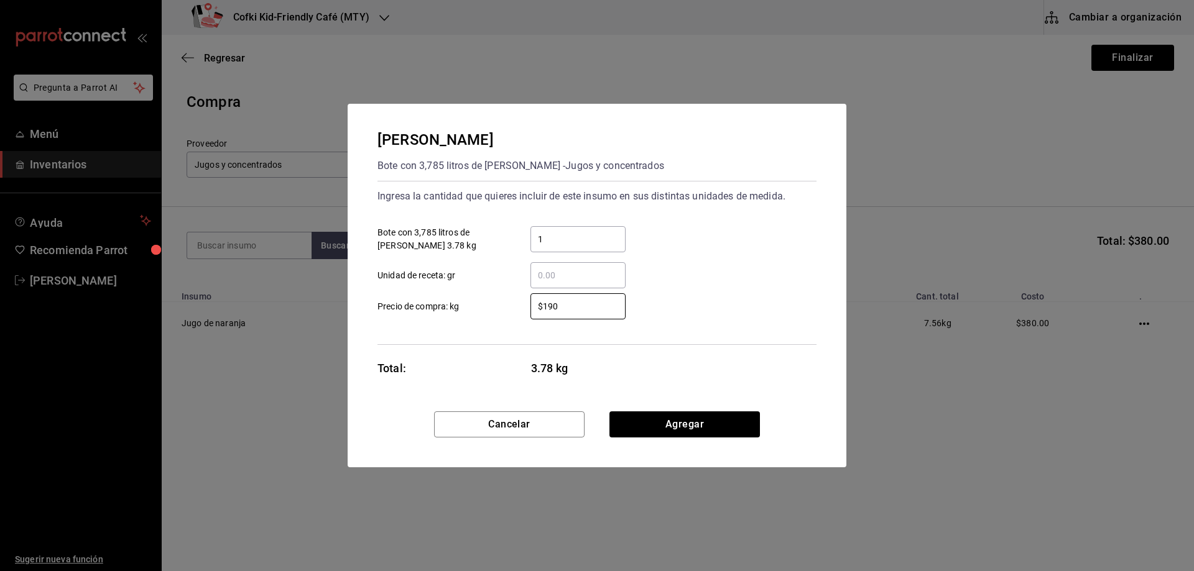
type input "$190"
click at [683, 425] on button "Agregar" at bounding box center [684, 425] width 150 height 26
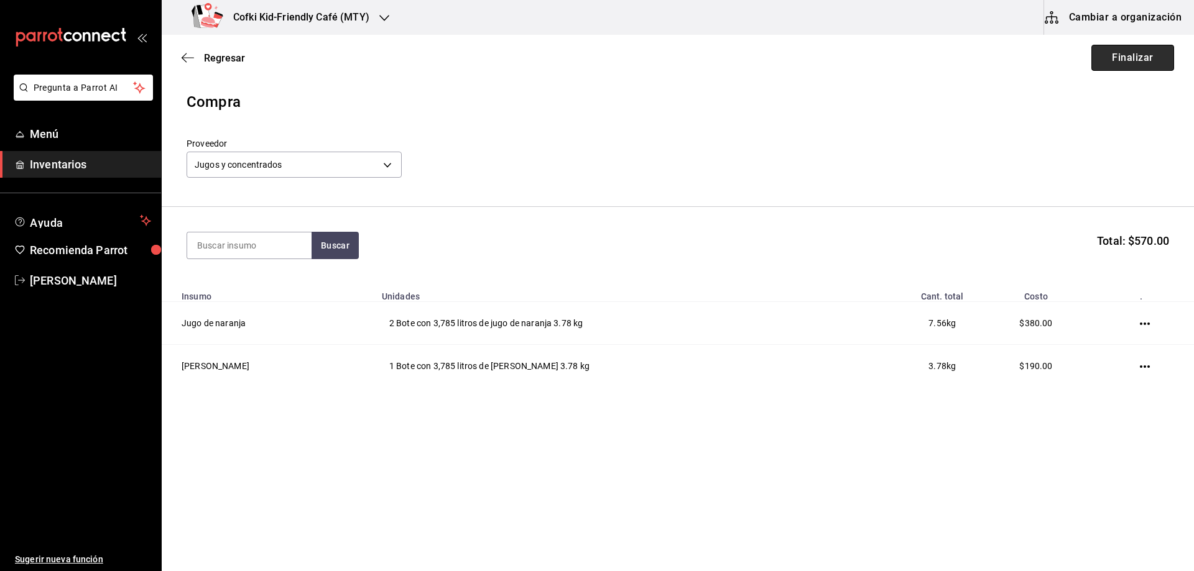
click at [1114, 50] on button "Finalizar" at bounding box center [1132, 58] width 83 height 26
